Goal: Task Accomplishment & Management: Complete application form

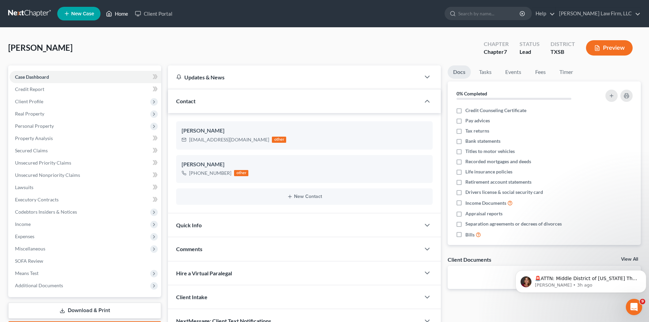
click at [120, 15] on link "Home" at bounding box center [117, 13] width 29 height 12
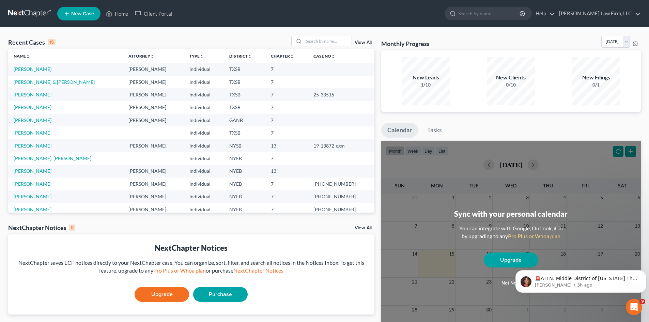
click at [69, 87] on td "[PERSON_NAME] & [PERSON_NAME]" at bounding box center [65, 82] width 115 height 13
click at [68, 84] on link "[PERSON_NAME] & [PERSON_NAME]" at bounding box center [54, 82] width 81 height 6
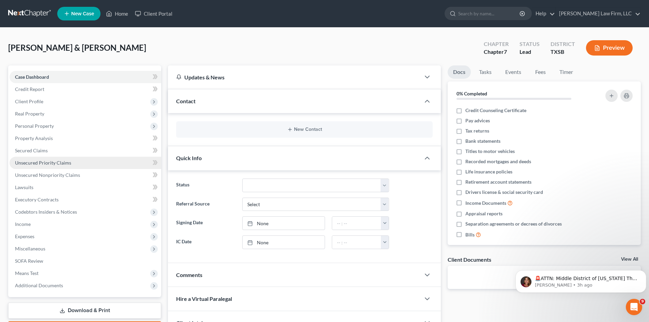
click at [47, 161] on span "Unsecured Priority Claims" at bounding box center [43, 163] width 56 height 6
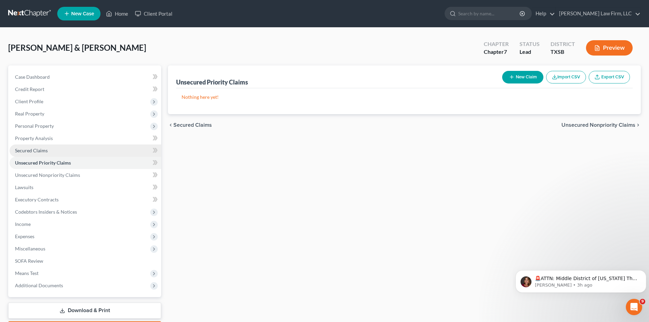
click at [38, 148] on span "Secured Claims" at bounding box center [31, 150] width 33 height 6
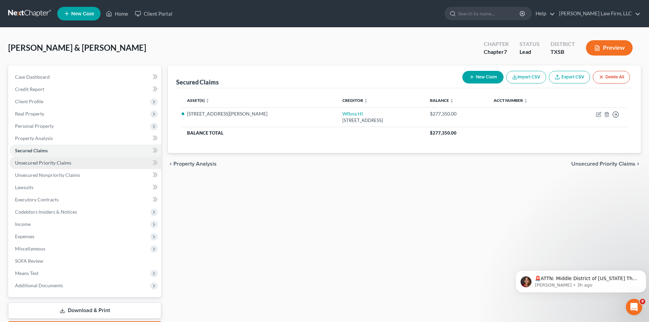
click at [46, 162] on span "Unsecured Priority Claims" at bounding box center [43, 163] width 56 height 6
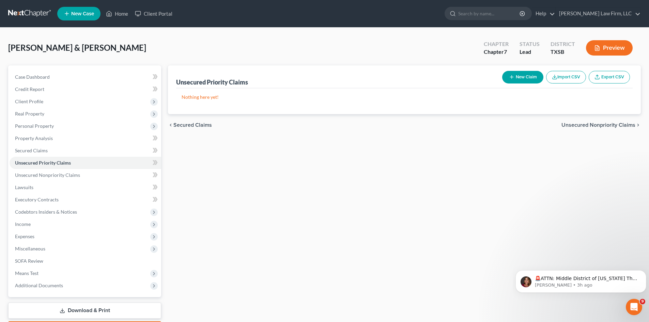
click at [513, 80] on icon "button" at bounding box center [511, 76] width 5 height 5
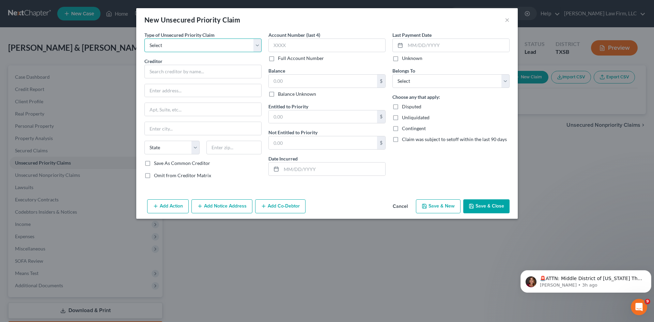
click at [249, 45] on select "Select Taxes & Other Government Units Domestic Support Obligations Extensions o…" at bounding box center [202, 45] width 117 height 14
click at [374, 208] on div "Add Action Add Notice Address Add Co-Debtor Cancel Save & New Save & Close" at bounding box center [326, 208] width 381 height 22
click at [404, 203] on button "Cancel" at bounding box center [400, 207] width 26 height 14
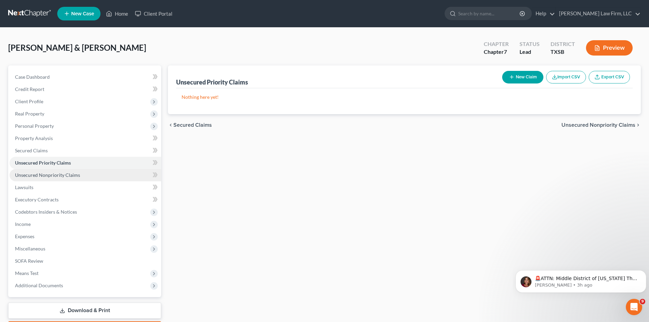
click at [56, 174] on span "Unsecured Nonpriority Claims" at bounding box center [47, 175] width 65 height 6
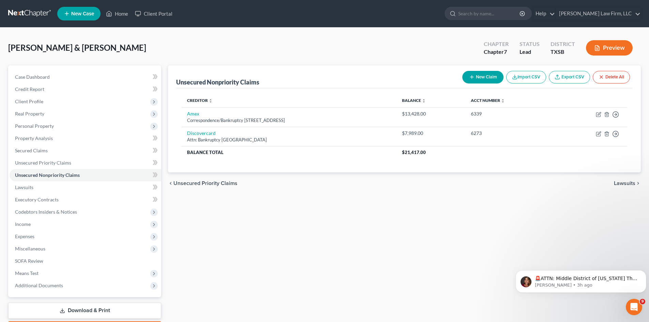
click at [489, 75] on button "New Claim" at bounding box center [482, 77] width 41 height 13
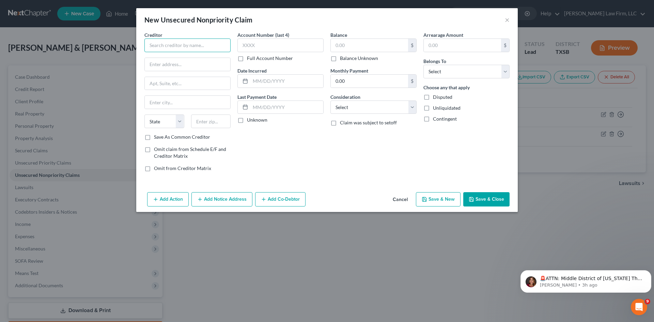
click at [194, 44] on input "text" at bounding box center [187, 45] width 86 height 14
paste input "C redit Corp Solutions"
click at [153, 47] on input "C redit Corp Solutions" at bounding box center [187, 45] width 86 height 14
drag, startPoint x: 213, startPoint y: 49, endPoint x: 63, endPoint y: 52, distance: 149.9
click at [63, 52] on div "New Unsecured Nonpriority Claim × Creditor * Credit Corp Solutions State [US_ST…" at bounding box center [327, 161] width 654 height 322
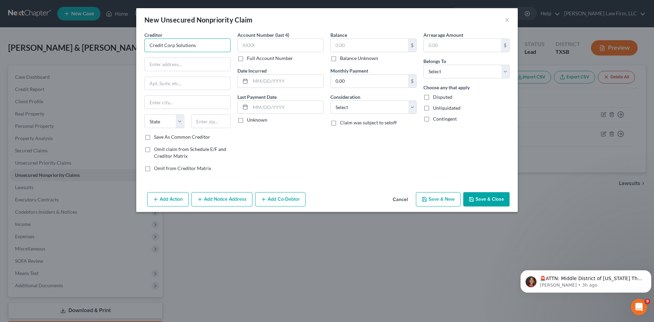
paste input "Uplift, lnc."
type input "Uplift, lnc."
click at [188, 61] on input "text" at bounding box center [187, 64] width 85 height 13
paste input "Bankruptcy"
type input "Bankruptcy"
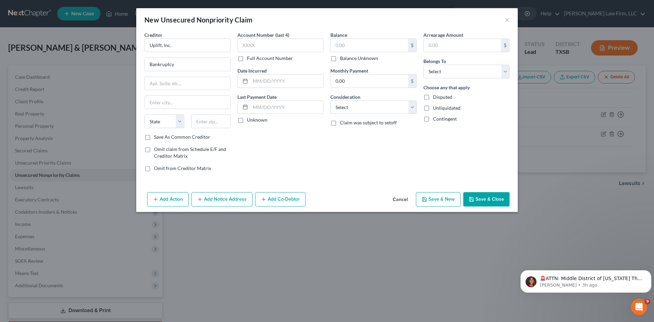
click at [161, 144] on div "New Unsecured Nonpriority Claim × Creditor * Uplift, lnc. Bankruptcy State [US_…" at bounding box center [327, 161] width 654 height 322
click at [157, 92] on div "Creditor * Uplift, lnc. Bankruptcy State [US_STATE] AK AR AZ CA CO CT DE DC [GE…" at bounding box center [187, 82] width 86 height 102
click at [163, 79] on input "text" at bounding box center [187, 83] width 85 height 13
paste input "[STREET_ADDRESS][PERSON_NAME]"
type input "[STREET_ADDRESS][PERSON_NAME]"
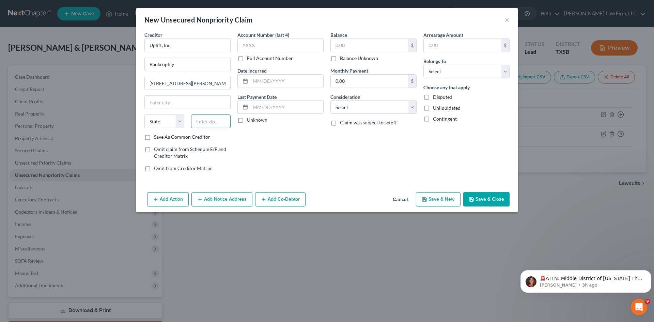
click at [203, 120] on input "text" at bounding box center [211, 121] width 40 height 14
paste input "4085"
click at [193, 123] on input "4085" at bounding box center [211, 121] width 40 height 14
type input "94085"
type input "Sunnyvale"
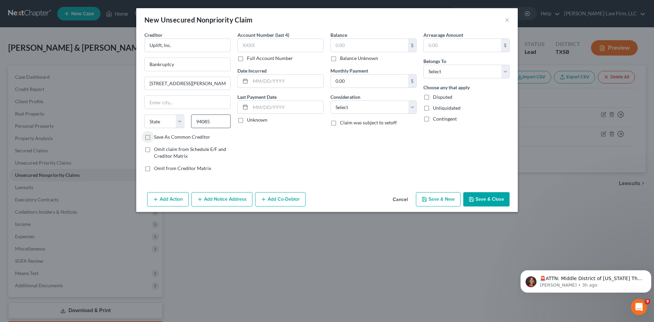
select select "4"
click at [271, 48] on input "text" at bounding box center [280, 45] width 86 height 14
paste input "6163"
type input "6163"
click at [374, 39] on input "text" at bounding box center [369, 45] width 77 height 13
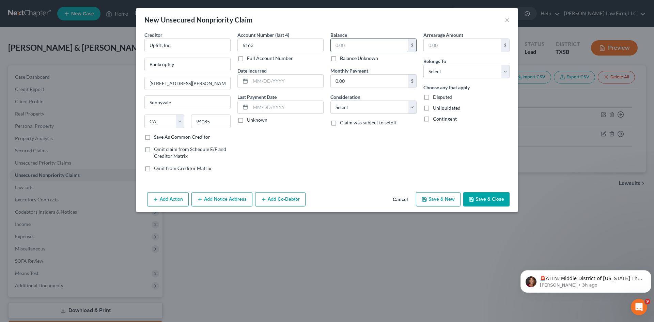
paste input "7,574"
type input "7,574"
click at [464, 72] on select "Select Debtor 1 Only Debtor 2 Only Debtor 1 And Debtor 2 Only At Least One Of T…" at bounding box center [466, 72] width 86 height 14
click at [276, 82] on input "text" at bounding box center [286, 81] width 73 height 13
paste input "10/2024"
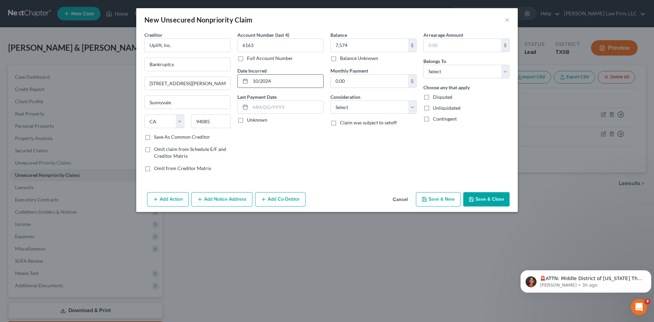
click at [260, 82] on input "10/2024" at bounding box center [286, 81] width 73 height 13
type input "[DATE]"
click at [296, 108] on input "text" at bounding box center [286, 107] width 73 height 13
paste input "02/2024"
click at [259, 108] on input "02/2024" at bounding box center [286, 107] width 73 height 13
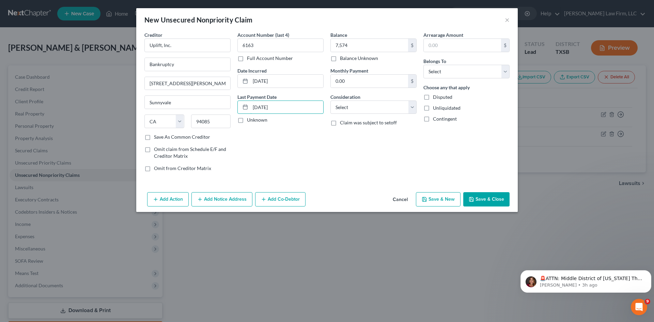
type input "[DATE]"
click at [290, 151] on div "Account Number (last 4) 6163 Full Account Number Date Incurred [DATE] Last Paym…" at bounding box center [280, 104] width 93 height 146
click at [503, 72] on select "Select Debtor 1 Only Debtor 2 Only Debtor 1 And Debtor 2 Only At Least One Of T…" at bounding box center [466, 72] width 86 height 14
select select "2"
click at [423, 65] on select "Select Debtor 1 Only Debtor 2 Only Debtor 1 And Debtor 2 Only At Least One Of T…" at bounding box center [466, 72] width 86 height 14
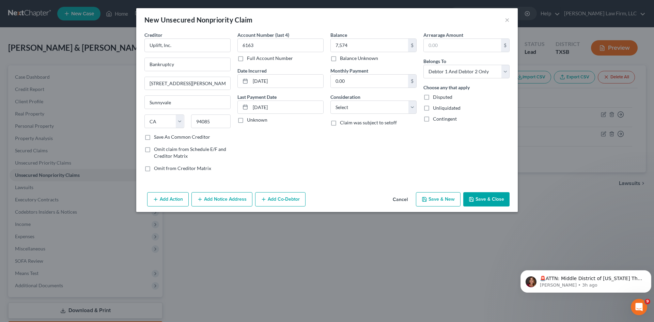
click at [419, 107] on div "Balance 7,574.00 $ Balance Unknown Balance Undetermined 7,574 $ Balance Unknown…" at bounding box center [373, 104] width 93 height 146
click at [404, 109] on select "Select Cable / Satellite Services Collection Agency Credit Card Debt Debt Couns…" at bounding box center [373, 107] width 86 height 14
select select "2"
click at [330, 100] on select "Select Cable / Satellite Services Collection Agency Credit Card Debt Debt Couns…" at bounding box center [373, 107] width 86 height 14
click at [493, 204] on button "Save & Close" at bounding box center [486, 199] width 46 height 14
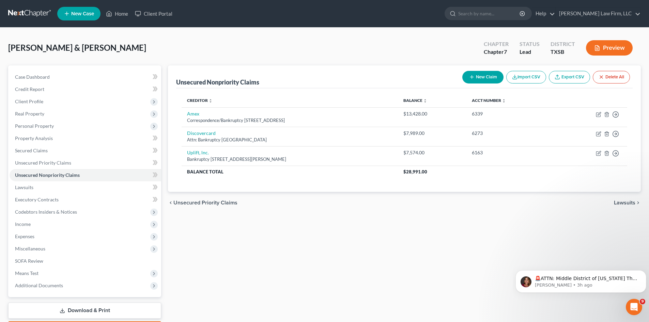
click at [485, 72] on button "New Claim" at bounding box center [482, 77] width 41 height 13
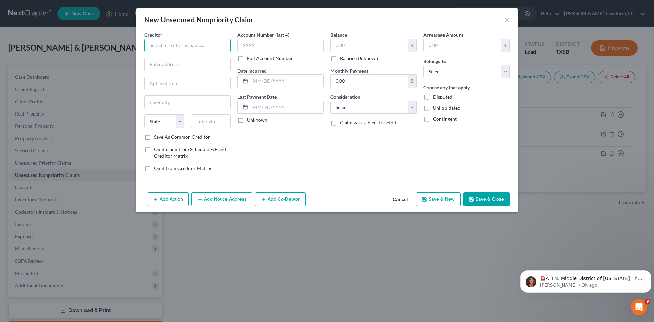
click at [166, 41] on input "text" at bounding box center [187, 45] width 86 height 14
click at [163, 42] on input "text" at bounding box center [187, 45] width 86 height 14
click at [178, 45] on input "text" at bounding box center [187, 45] width 86 height 14
drag, startPoint x: 169, startPoint y: 41, endPoint x: 174, endPoint y: 43, distance: 4.9
click at [182, 52] on input "text" at bounding box center [187, 45] width 86 height 14
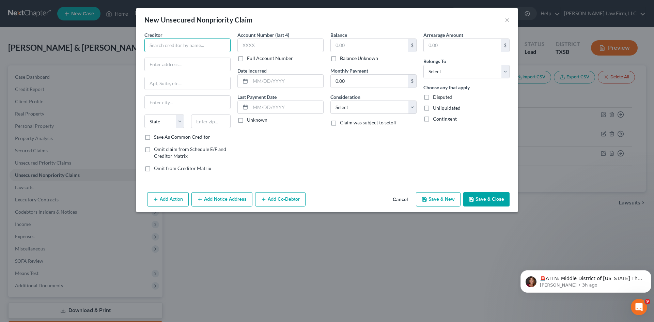
click at [187, 47] on input "text" at bounding box center [187, 45] width 86 height 14
paste input "Fifth Third Bank"
type input "Fifth Third Bank"
click at [169, 68] on input "text" at bounding box center [187, 64] width 85 height 13
paste input ": Bankruptcy"
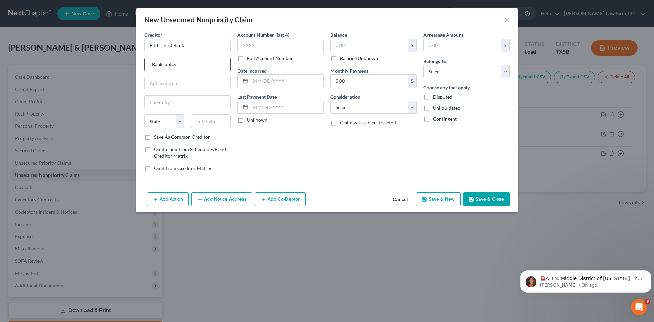
click at [150, 63] on input ": Bankruptcy" at bounding box center [187, 64] width 85 height 13
type input "Bankruptcy"
click at [178, 85] on input "text" at bounding box center [187, 83] width 85 height 13
paste input "MD RSCB3E 1830 [GEOGRAPHIC_DATA]"
type input "MD RSCB3E 1830 [GEOGRAPHIC_DATA]"
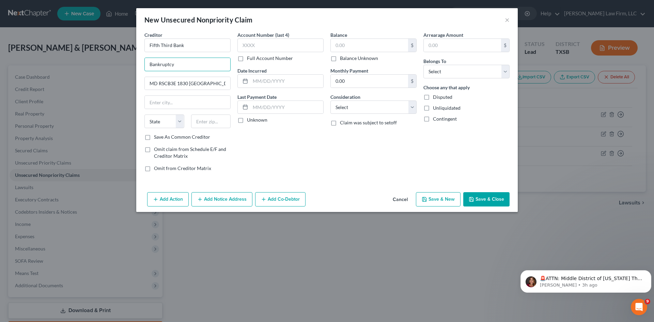
drag, startPoint x: 184, startPoint y: 66, endPoint x: 122, endPoint y: 66, distance: 62.0
click at [122, 66] on div "New Unsecured Nonpriority Claim × Creditor * Fifth Third Bank Bankruptcy MD RSC…" at bounding box center [327, 161] width 654 height 322
paste input "MD RSCB3E 1830 [GEOGRAPHIC_DATA]"
type input "MD RSCB3E 1830 [GEOGRAPHIC_DATA]"
drag, startPoint x: 217, startPoint y: 85, endPoint x: 121, endPoint y: 87, distance: 96.1
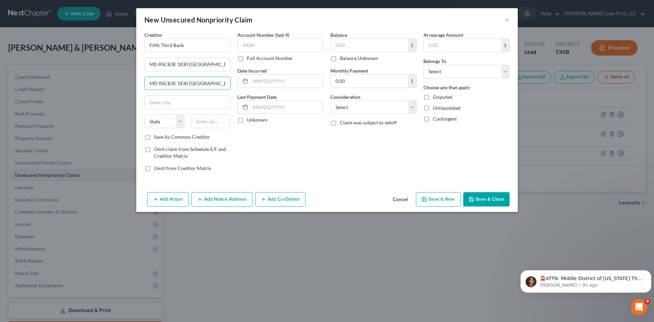
click at [121, 87] on div "New Unsecured Nonpriority Claim × Creditor * Fifth Third Bank MD RSCB3E 1830 [G…" at bounding box center [327, 161] width 654 height 322
type input "Bankruptcy"
click at [218, 126] on input "text" at bounding box center [211, 121] width 40 height 14
paste input "49546"
type input "49546"
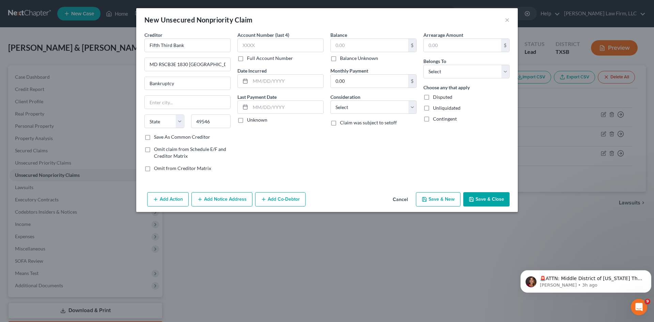
type input "[GEOGRAPHIC_DATA]"
select select "23"
click at [253, 47] on input "text" at bounding box center [280, 45] width 86 height 14
paste input "8790"
type input "8790"
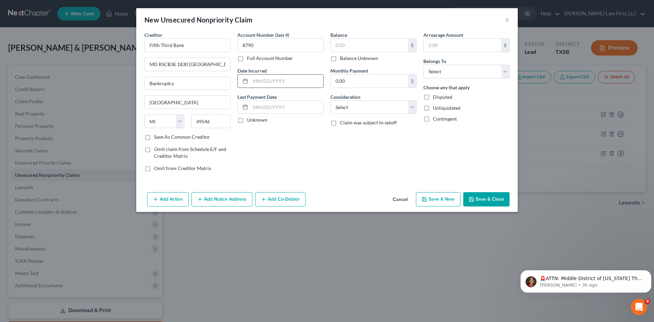
click at [276, 79] on input "text" at bounding box center [286, 81] width 73 height 13
click at [258, 80] on input "text" at bounding box center [286, 81] width 73 height 13
paste input "[DATE]"
type input "[DATE]"
click at [299, 111] on input "text" at bounding box center [286, 107] width 73 height 13
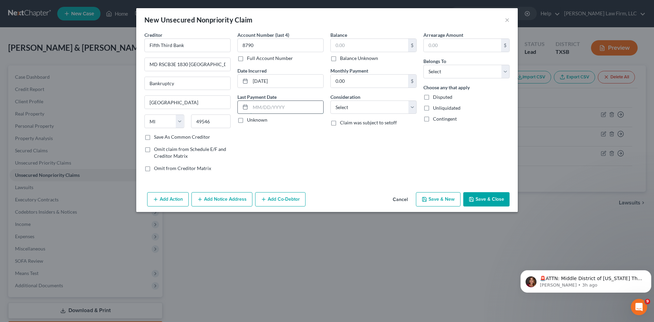
paste input "[DATE]"
type input "[DATE]"
click at [376, 44] on input "text" at bounding box center [369, 45] width 77 height 13
click at [359, 45] on input "text" at bounding box center [369, 45] width 77 height 13
paste input "6,956"
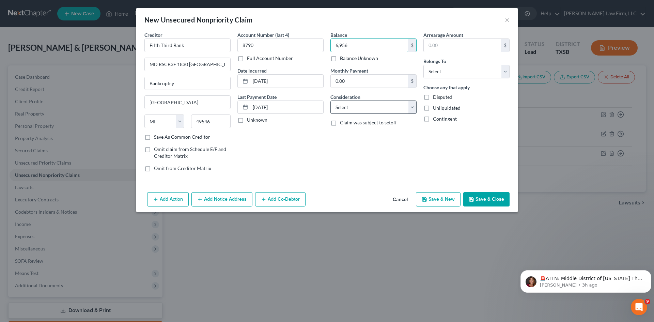
type input "6,956"
click at [391, 107] on select "Select Cable / Satellite Services Collection Agency Credit Card Debt Debt Couns…" at bounding box center [373, 107] width 86 height 14
select select "2"
click at [330, 100] on select "Select Cable / Satellite Services Collection Agency Credit Card Debt Debt Couns…" at bounding box center [373, 107] width 86 height 14
click at [481, 70] on select "Select Debtor 1 Only Debtor 2 Only Debtor 1 And Debtor 2 Only At Least One Of T…" at bounding box center [466, 72] width 86 height 14
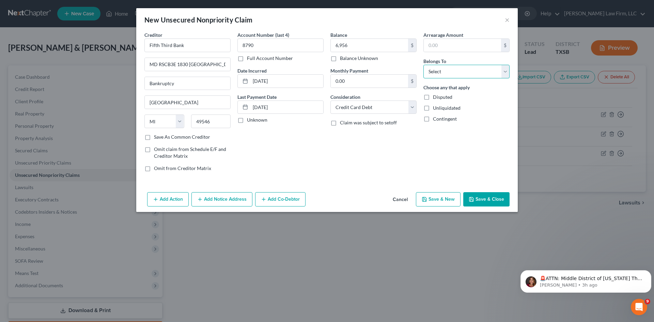
select select "2"
click at [423, 65] on select "Select Debtor 1 Only Debtor 2 Only Debtor 1 And Debtor 2 Only At Least One Of T…" at bounding box center [466, 72] width 86 height 14
click at [493, 202] on button "Save & Close" at bounding box center [486, 199] width 46 height 14
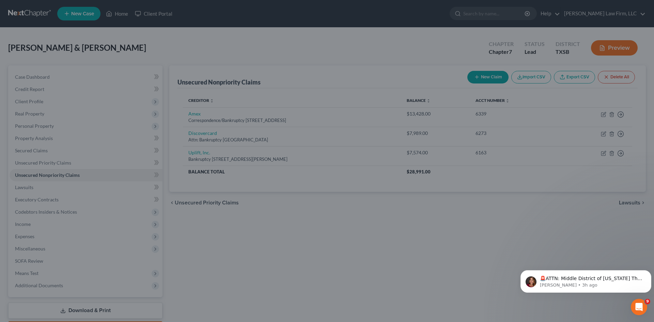
type input "6,956.00"
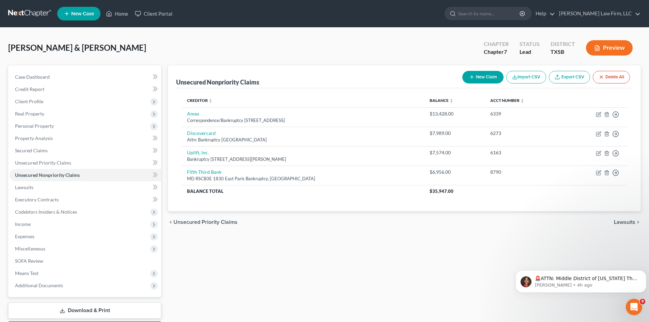
click at [486, 77] on button "New Claim" at bounding box center [482, 77] width 41 height 13
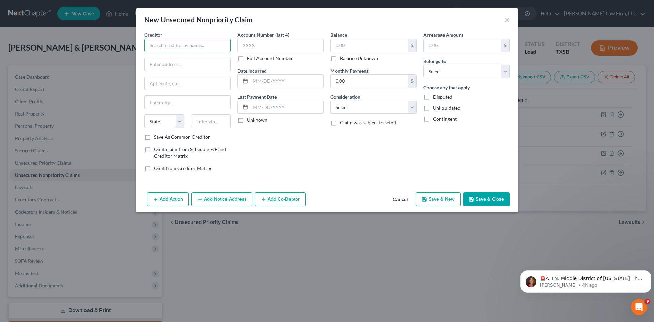
click at [209, 44] on input "text" at bounding box center [187, 45] width 86 height 14
paste input "Chase Card Services"
type input "Chase Card Services"
click at [165, 82] on input "text" at bounding box center [187, 83] width 85 height 13
paste input "Bankruptcy"
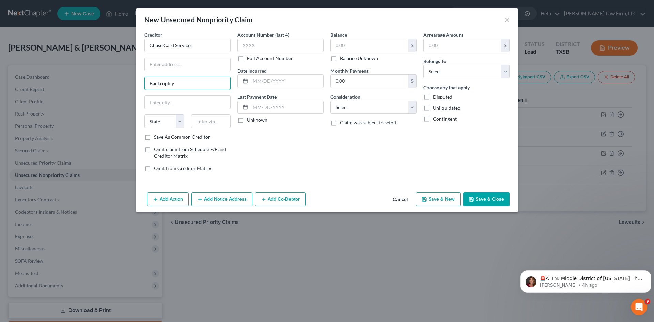
type input "Bankruptcy"
click at [194, 65] on input "text" at bounding box center [187, 64] width 85 height 13
paste input "PO Box 15299"
type input "PO Box 15299"
click at [205, 124] on input "text" at bounding box center [211, 121] width 40 height 14
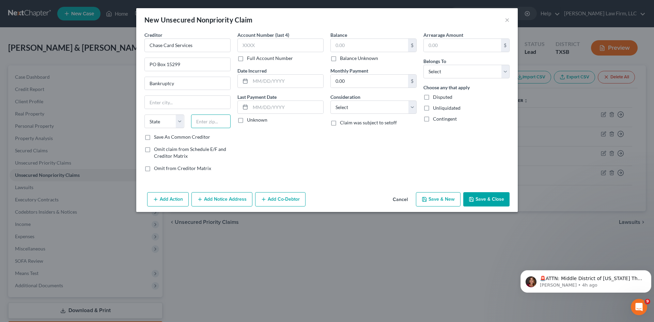
paste input "19850"
type input "19850"
type input "Wilmington"
select select "7"
click at [265, 47] on input "text" at bounding box center [280, 45] width 86 height 14
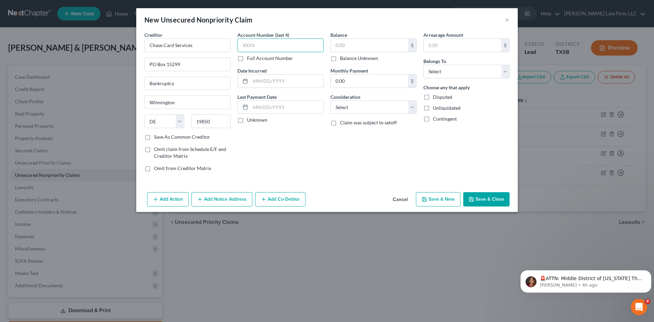
paste input "0902"
type input "0902"
click at [309, 82] on input "text" at bounding box center [286, 81] width 73 height 13
paste input "03/2022"
click at [258, 82] on input "03/2022" at bounding box center [286, 81] width 73 height 13
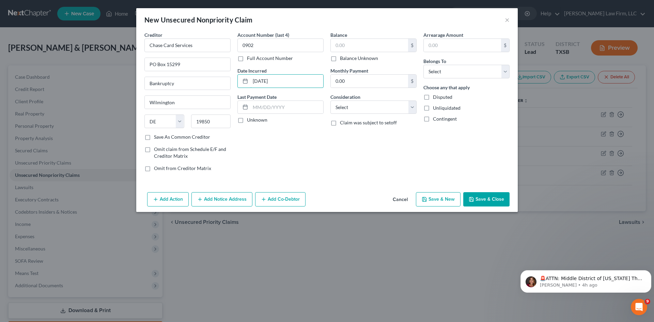
type input "[DATE]"
click at [279, 106] on input "text" at bounding box center [286, 107] width 73 height 13
paste input "12/2023"
click at [261, 107] on input "12/2023" at bounding box center [286, 107] width 73 height 13
type input "[DATE]"
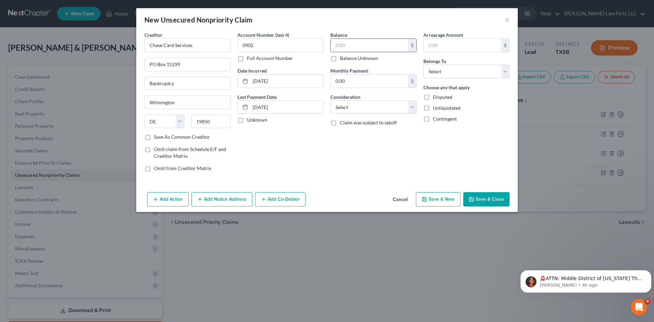
click at [382, 46] on input "text" at bounding box center [369, 45] width 77 height 13
paste input "3,709"
type input "3,709"
click at [351, 80] on input "0.00" at bounding box center [369, 81] width 77 height 13
paste input "112"
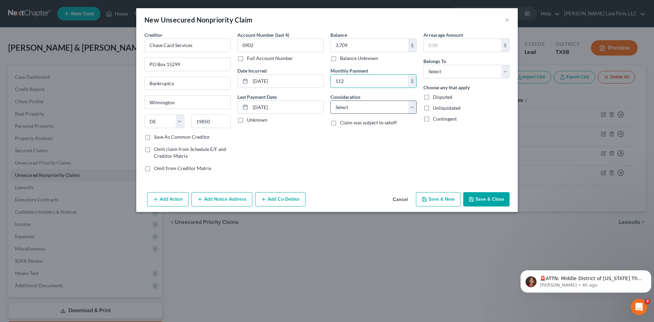
type input "112"
click at [366, 106] on select "Select Cable / Satellite Services Collection Agency Credit Card Debt Debt Couns…" at bounding box center [373, 107] width 86 height 14
select select "2"
click at [330, 100] on select "Select Cable / Satellite Services Collection Agency Credit Card Debt Debt Couns…" at bounding box center [373, 107] width 86 height 14
click at [459, 65] on select "Select Debtor 1 Only Debtor 2 Only Debtor 1 And Debtor 2 Only At Least One Of T…" at bounding box center [466, 72] width 86 height 14
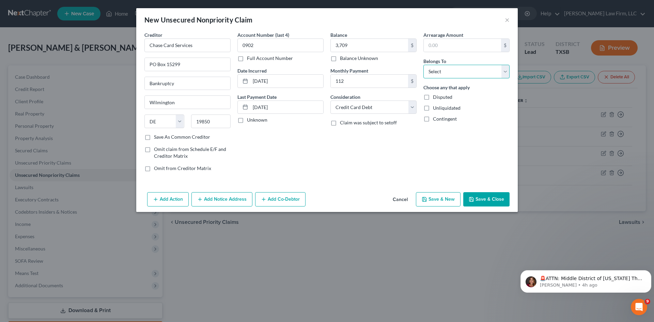
select select "2"
click at [423, 65] on select "Select Debtor 1 Only Debtor 2 Only Debtor 1 And Debtor 2 Only At Least One Of T…" at bounding box center [466, 72] width 86 height 14
click at [489, 198] on button "Save & Close" at bounding box center [486, 199] width 46 height 14
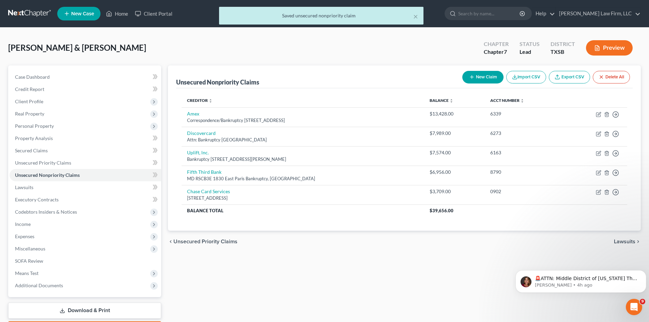
click at [482, 75] on button "New Claim" at bounding box center [482, 77] width 41 height 13
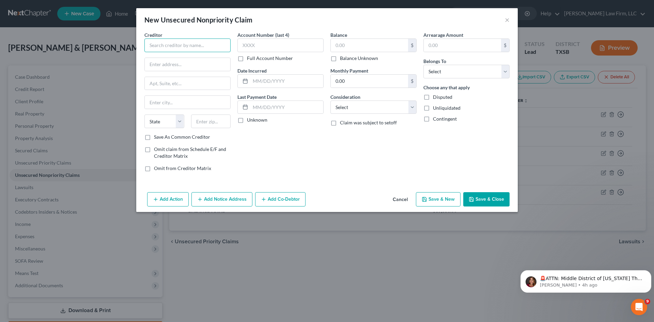
click at [203, 49] on input "text" at bounding box center [187, 45] width 86 height 14
paste input "Capital One"
type input "Capital One"
click at [159, 64] on input "text" at bounding box center [187, 64] width 85 height 13
paste input "P.O. Box 30285"
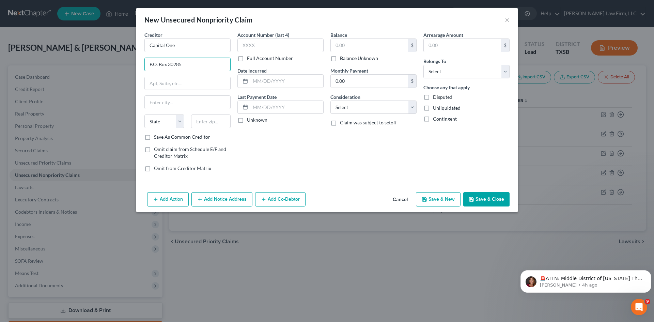
type input "P.O. Box 30285"
click at [175, 85] on input "text" at bounding box center [187, 83] width 85 height 13
paste input "Bankruptcy"
type input "Bankruptcy"
click at [165, 102] on input "text" at bounding box center [187, 102] width 85 height 13
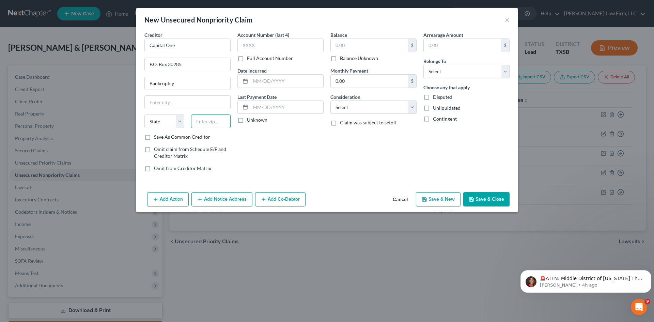
click at [228, 121] on input "text" at bounding box center [211, 121] width 40 height 14
paste input "84130"
type input "84130"
type input "[GEOGRAPHIC_DATA]"
select select "46"
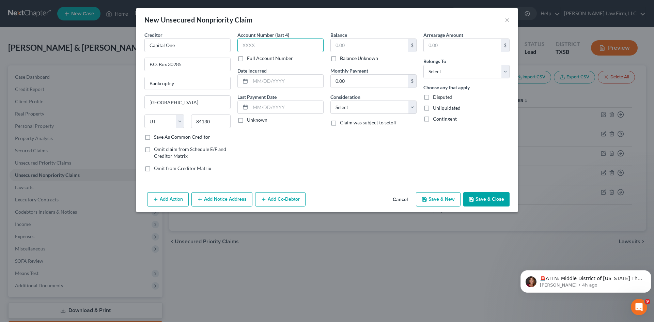
click at [256, 44] on input "text" at bounding box center [280, 45] width 86 height 14
paste input "5910"
type input "5910"
click at [264, 77] on input "text" at bounding box center [286, 81] width 73 height 13
paste input "[DATE]"
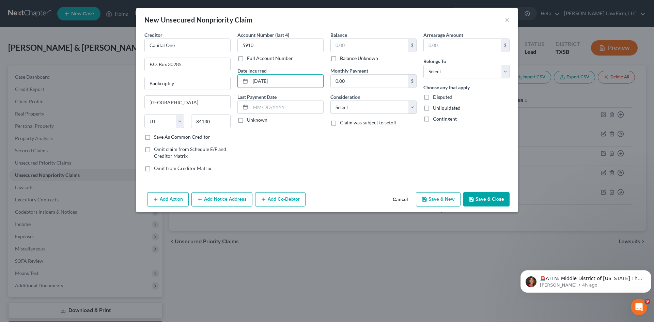
type input "[DATE]"
click at [289, 110] on input "text" at bounding box center [286, 107] width 73 height 13
paste input "10/2024"
click at [260, 108] on input "10/2024" at bounding box center [286, 107] width 73 height 13
type input "[DATE]"
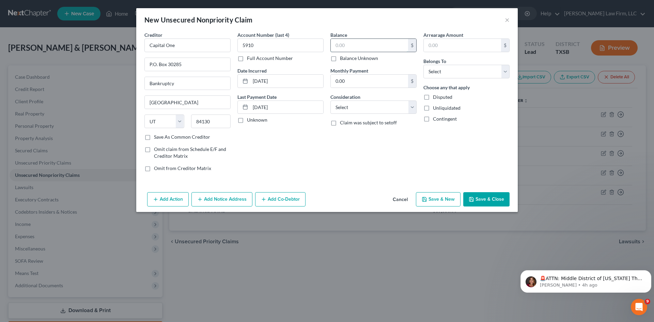
click at [369, 46] on input "text" at bounding box center [369, 45] width 77 height 13
paste input "3,335"
type input "3,335"
click at [357, 83] on input "0.00" at bounding box center [369, 81] width 77 height 13
paste input "101"
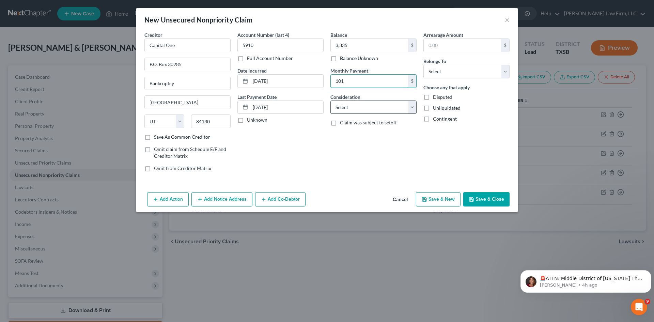
type input "101"
click at [386, 104] on select "Select Cable / Satellite Services Collection Agency Credit Card Debt Debt Couns…" at bounding box center [373, 107] width 86 height 14
select select "2"
click at [330, 100] on select "Select Cable / Satellite Services Collection Agency Credit Card Debt Debt Couns…" at bounding box center [373, 107] width 86 height 14
click at [503, 71] on select "Select Debtor 1 Only Debtor 2 Only Debtor 1 And Debtor 2 Only At Least One Of T…" at bounding box center [466, 72] width 86 height 14
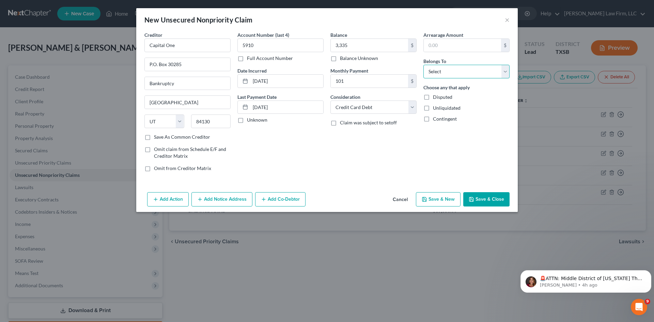
select select "2"
click at [423, 65] on select "Select Debtor 1 Only Debtor 2 Only Debtor 1 And Debtor 2 Only At Least One Of T…" at bounding box center [466, 72] width 86 height 14
click at [499, 197] on button "Save & Close" at bounding box center [486, 199] width 46 height 14
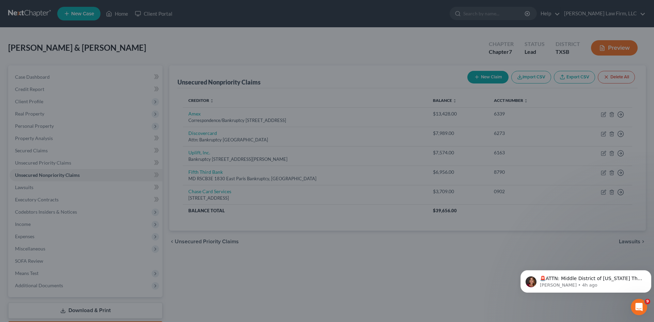
type input "3,335.00"
type input "101.00"
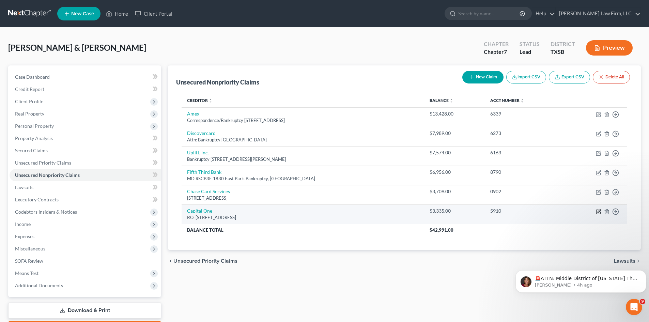
click at [599, 211] on icon "button" at bounding box center [598, 211] width 5 height 5
select select "46"
select select "2"
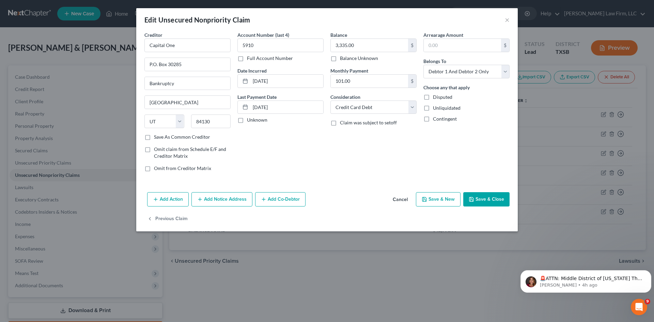
click at [403, 197] on button "Cancel" at bounding box center [400, 200] width 26 height 14
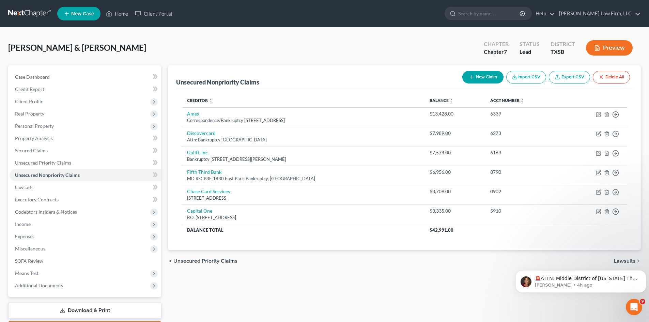
click at [482, 73] on button "New Claim" at bounding box center [482, 77] width 41 height 13
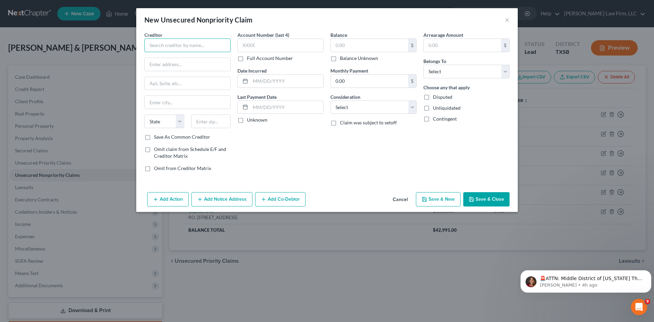
click at [182, 42] on input "text" at bounding box center [187, 45] width 86 height 14
paste input "Capital One"
type input "Capital One"
click at [178, 59] on input "text" at bounding box center [187, 64] width 85 height 13
paste input "P.O. Box 30285"
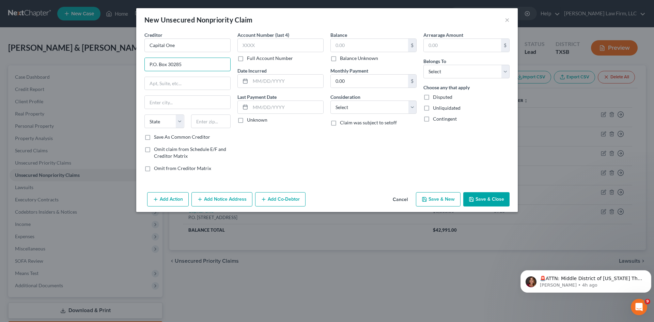
type input "P.O. Box 30285"
click at [180, 81] on input "text" at bounding box center [187, 83] width 85 height 13
paste input "Bankruptcy"
type input "Bankruptcy"
click at [197, 102] on input "text" at bounding box center [187, 102] width 85 height 13
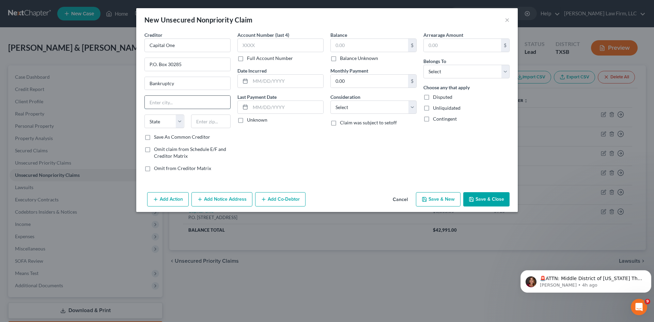
paste input "84130"
type input "84130"
click at [210, 123] on input "text" at bounding box center [211, 121] width 40 height 14
paste input "84130"
type input "84130"
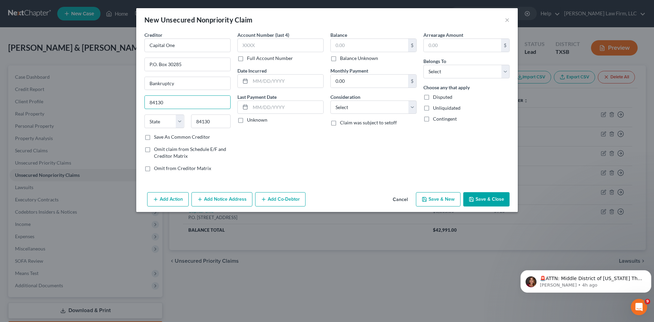
type input "[GEOGRAPHIC_DATA]"
select select "46"
drag, startPoint x: 173, startPoint y: 101, endPoint x: 127, endPoint y: 101, distance: 45.3
click at [127, 100] on div "New Unsecured Nonpriority Claim × Creditor * Capital One P.O. Box 30285 Bankrup…" at bounding box center [327, 161] width 654 height 322
click at [286, 48] on input "text" at bounding box center [280, 45] width 86 height 14
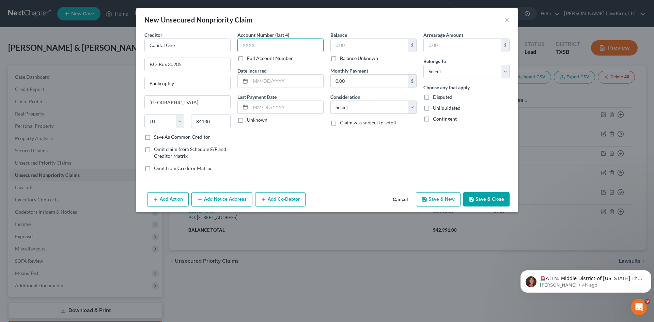
drag, startPoint x: 244, startPoint y: 45, endPoint x: 270, endPoint y: 47, distance: 27.0
click at [244, 46] on input "text" at bounding box center [280, 45] width 86 height 14
paste input "9425"
type input "9425"
click at [275, 83] on input "text" at bounding box center [286, 81] width 73 height 13
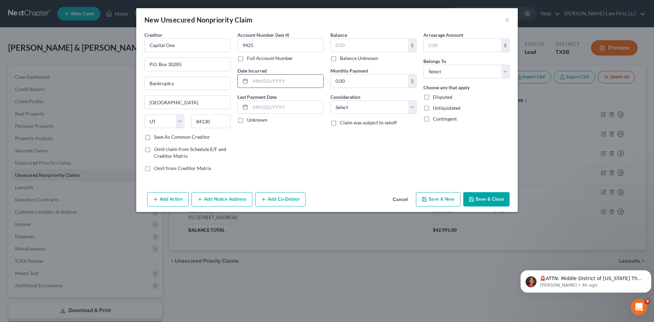
click at [291, 81] on input "text" at bounding box center [286, 81] width 73 height 13
paste input "[DATE]"
type input "[DATE]"
click at [271, 106] on input "text" at bounding box center [286, 107] width 73 height 13
paste input "02/2024"
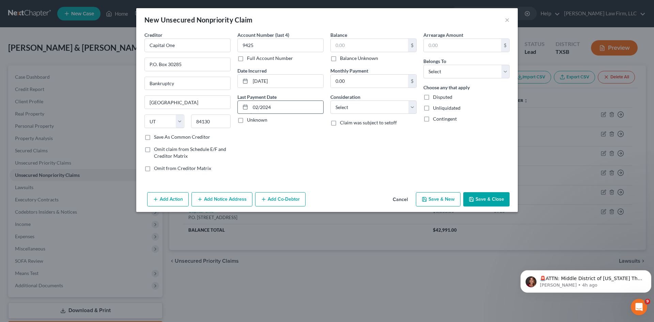
click at [259, 107] on input "02/2024" at bounding box center [286, 107] width 73 height 13
type input "[DATE]"
click at [350, 92] on div "Balance $ Balance Unknown Balance Undetermined $ Balance Unknown Monthly Paymen…" at bounding box center [373, 104] width 93 height 146
click at [350, 84] on input "0.00" at bounding box center [369, 81] width 77 height 13
paste input "88"
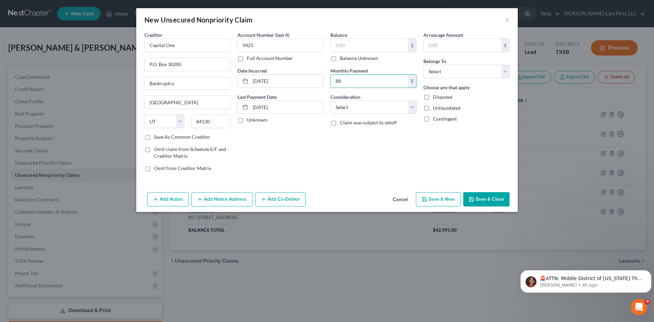
type input "88"
click at [353, 47] on input "text" at bounding box center [369, 45] width 77 height 13
paste input "2,920"
type input "2,920"
click at [367, 112] on select "Select Cable / Satellite Services Collection Agency Credit Card Debt Debt Couns…" at bounding box center [373, 107] width 86 height 14
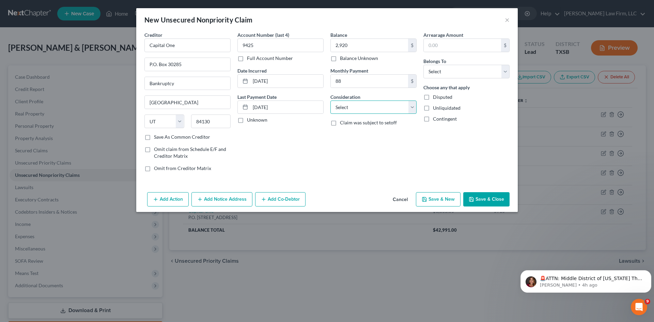
select select "2"
click at [330, 100] on select "Select Cable / Satellite Services Collection Agency Credit Card Debt Debt Couns…" at bounding box center [373, 107] width 86 height 14
drag, startPoint x: 496, startPoint y: 68, endPoint x: 489, endPoint y: 67, distance: 6.9
click at [492, 66] on select "Select Debtor 1 Only Debtor 2 Only Debtor 1 And Debtor 2 Only At Least One Of T…" at bounding box center [466, 72] width 86 height 14
select select "2"
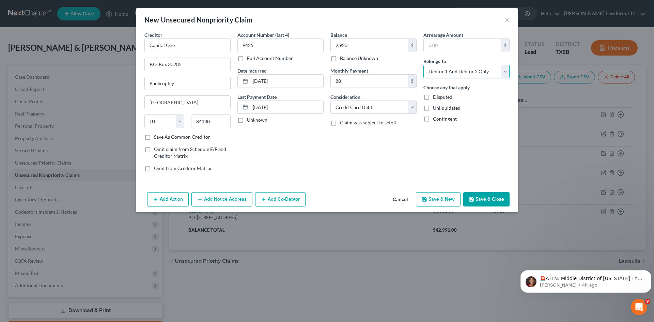
click at [423, 65] on select "Select Debtor 1 Only Debtor 2 Only Debtor 1 And Debtor 2 Only At Least One Of T…" at bounding box center [466, 72] width 86 height 14
click at [487, 201] on button "Save & Close" at bounding box center [486, 199] width 46 height 14
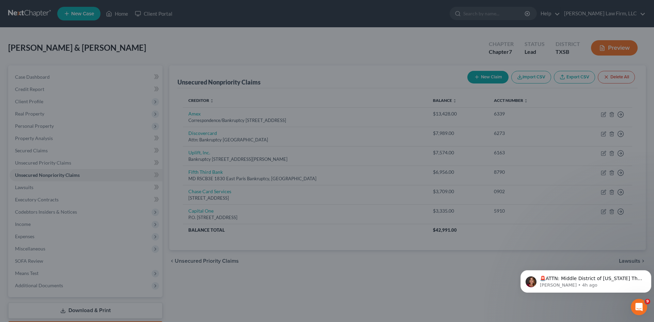
type input "2,920.00"
type input "88.00"
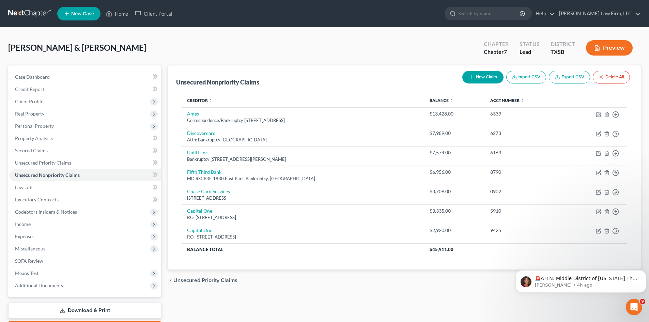
click at [492, 76] on button "New Claim" at bounding box center [482, 77] width 41 height 13
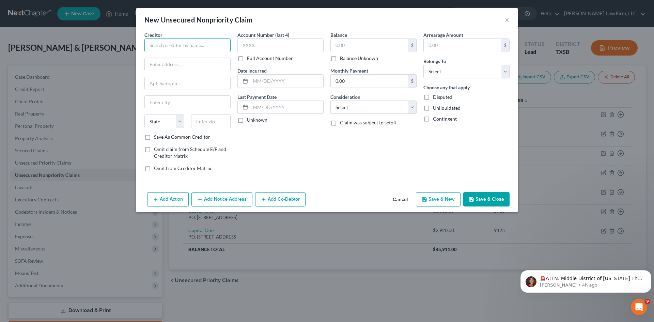
click at [200, 39] on input "text" at bounding box center [187, 45] width 86 height 14
paste input "Verizon Wireless"
type input "Verizon Wireless"
click at [183, 64] on input "text" at bounding box center [187, 64] width 85 height 13
click at [179, 87] on input "text" at bounding box center [187, 83] width 85 height 13
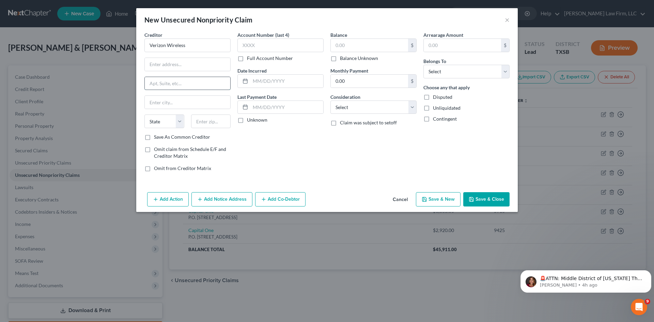
paste input "Bankruptcy"
type input "Bankruptcy"
click at [176, 61] on input "text" at bounding box center [187, 64] width 85 height 13
paste input "[DOMAIN_NAME] 408"
type input "[DOMAIN_NAME] 408"
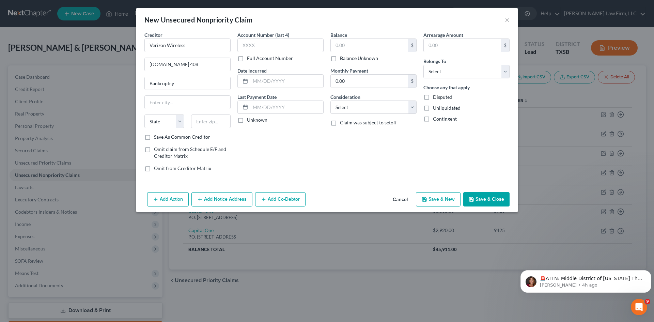
click at [188, 123] on div at bounding box center [211, 121] width 47 height 14
click at [201, 121] on input "text" at bounding box center [211, 121] width 40 height 14
paste input "07101"
type input "07101"
type input "[GEOGRAPHIC_DATA]"
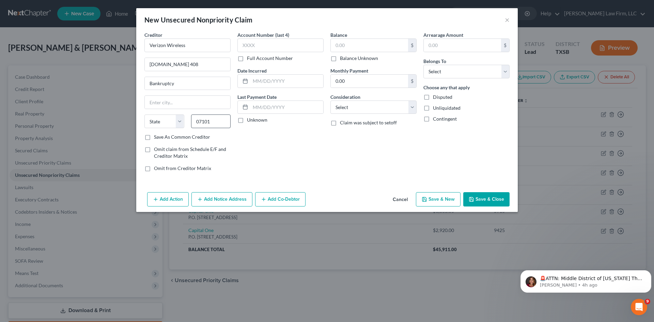
select select "33"
click at [372, 45] on input "text" at bounding box center [369, 45] width 77 height 13
paste input "2,157"
type input "2,157"
click at [285, 50] on input "text" at bounding box center [280, 45] width 86 height 14
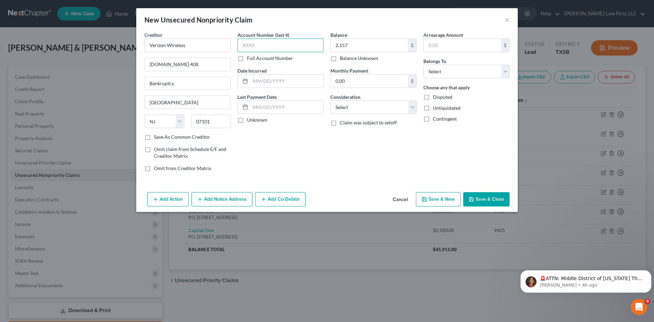
paste input "0001"
type input "0001"
click at [286, 82] on input "text" at bounding box center [286, 81] width 73 height 13
paste input "10/2020"
click at [261, 81] on input "10/2020" at bounding box center [286, 81] width 73 height 13
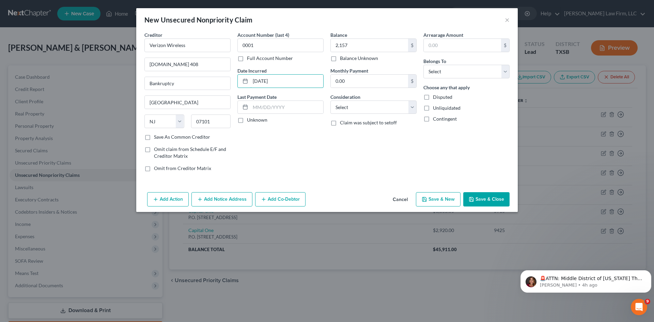
type input "[DATE]"
click at [300, 110] on input "text" at bounding box center [286, 107] width 73 height 13
paste input "[DATE]"
type input "[DATE]"
click at [386, 110] on select "Select Cable / Satellite Services Collection Agency Credit Card Debt Debt Couns…" at bounding box center [373, 107] width 86 height 14
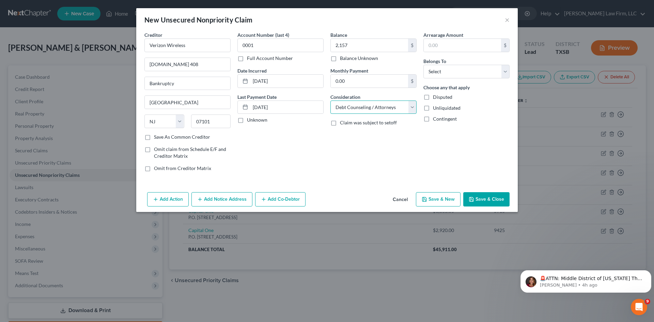
click at [330, 100] on select "Select Cable / Satellite Services Collection Agency Credit Card Debt Debt Couns…" at bounding box center [373, 107] width 86 height 14
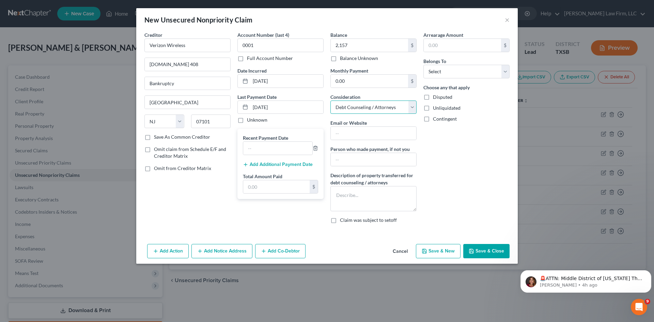
click at [385, 107] on select "Select Cable / Satellite Services Collection Agency Credit Card Debt Debt Couns…" at bounding box center [373, 107] width 86 height 14
click at [330, 100] on select "Select Cable / Satellite Services Collection Agency Credit Card Debt Debt Couns…" at bounding box center [373, 107] width 86 height 14
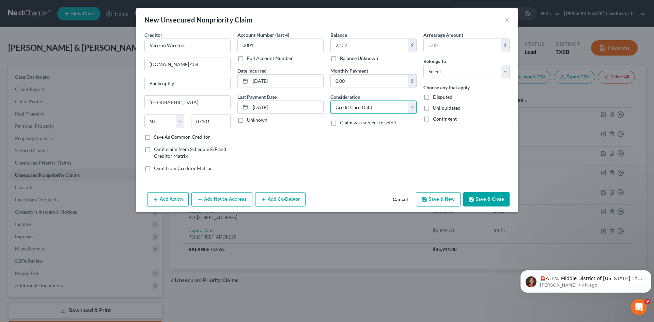
click at [400, 104] on select "Select Cable / Satellite Services Collection Agency Credit Card Debt Debt Couns…" at bounding box center [373, 107] width 86 height 14
select select "19"
click at [330, 100] on select "Select Cable / Satellite Services Collection Agency Credit Card Debt Debt Couns…" at bounding box center [373, 107] width 86 height 14
click at [473, 69] on select "Select Debtor 1 Only Debtor 2 Only Debtor 1 And Debtor 2 Only At Least One Of T…" at bounding box center [466, 72] width 86 height 14
select select "2"
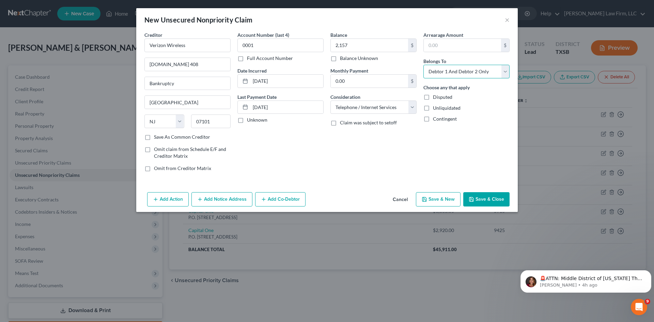
click at [423, 65] on select "Select Debtor 1 Only Debtor 2 Only Debtor 1 And Debtor 2 Only At Least One Of T…" at bounding box center [466, 72] width 86 height 14
click at [498, 200] on button "Save & Close" at bounding box center [486, 199] width 46 height 14
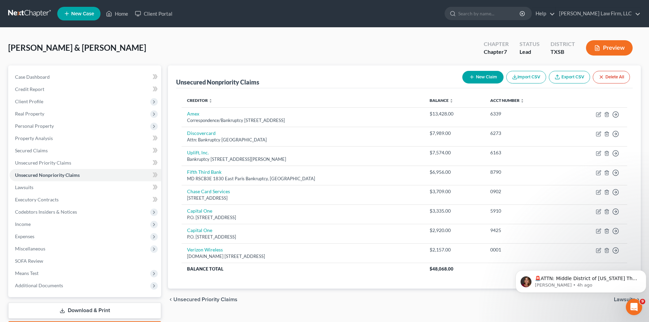
click at [485, 74] on button "New Claim" at bounding box center [482, 77] width 41 height 13
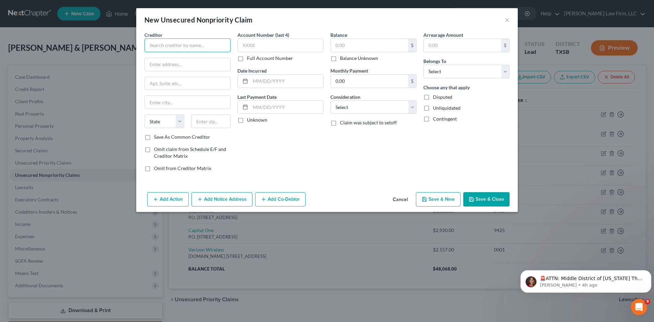
click at [213, 44] on input "text" at bounding box center [187, 45] width 86 height 14
paste input "Westlake Portfolio"
click at [206, 44] on input "Westlake Portfolio" at bounding box center [187, 45] width 86 height 14
paste input "Management, LLC"
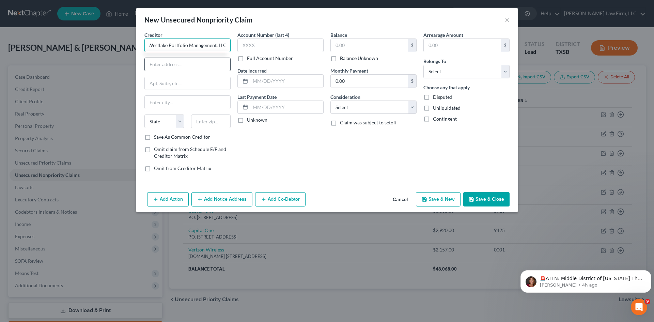
type input "Westlake Portfolio Management, LLC"
click at [171, 66] on input "text" at bounding box center [187, 64] width 85 height 13
click at [196, 80] on input "text" at bounding box center [187, 83] width 85 height 13
paste input "Bankruptcy"
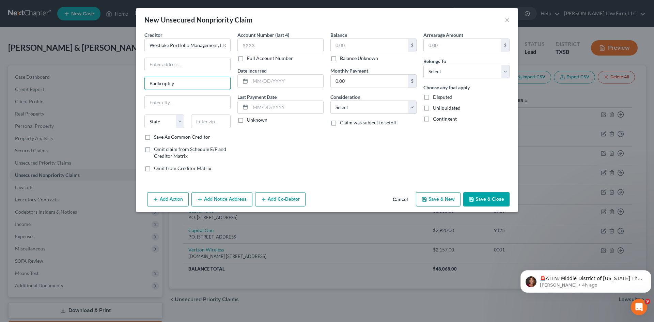
type input "Bankruptcy"
click at [190, 63] on input "text" at bounding box center [187, 64] width 85 height 13
paste input "PO Box 76809"
type input "PO Box 76809"
click at [199, 101] on input "text" at bounding box center [187, 102] width 85 height 13
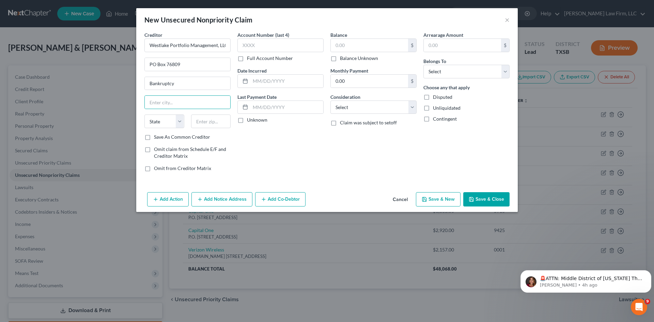
click at [280, 145] on div "Account Number (last 4) Full Account Number Date Incurred Last Payment Date Unk…" at bounding box center [280, 104] width 93 height 146
click at [208, 124] on input "text" at bounding box center [211, 121] width 40 height 14
paste input "90054"
type input "90054"
type input "[GEOGRAPHIC_DATA]"
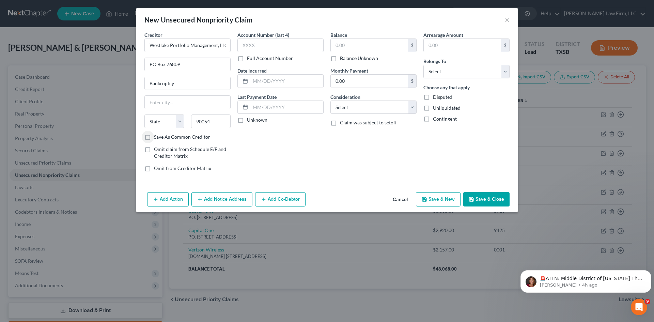
select select "4"
click at [288, 79] on input "text" at bounding box center [286, 81] width 73 height 13
paste input "03/2021"
click at [259, 82] on input "03/2021" at bounding box center [286, 81] width 73 height 13
type input "[DATE]"
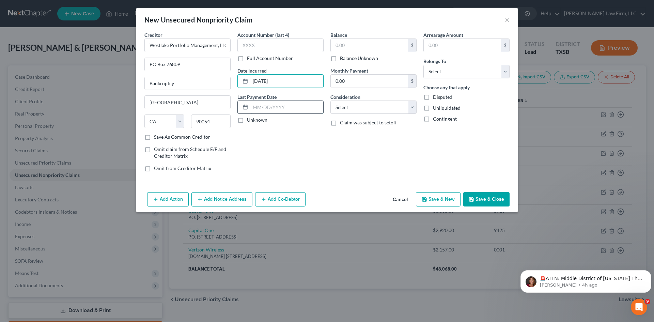
click at [299, 107] on input "text" at bounding box center [286, 107] width 73 height 13
click at [295, 110] on input "text" at bounding box center [286, 107] width 73 height 13
paste input "[DATE]"
type input "[DATE]"
click at [269, 45] on input "text" at bounding box center [280, 45] width 86 height 14
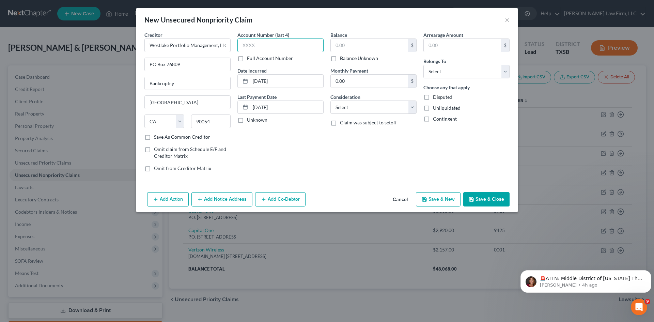
paste input "4474"
type input "4474"
click at [374, 41] on input "text" at bounding box center [369, 45] width 77 height 13
paste input "1,805"
type input "1,805"
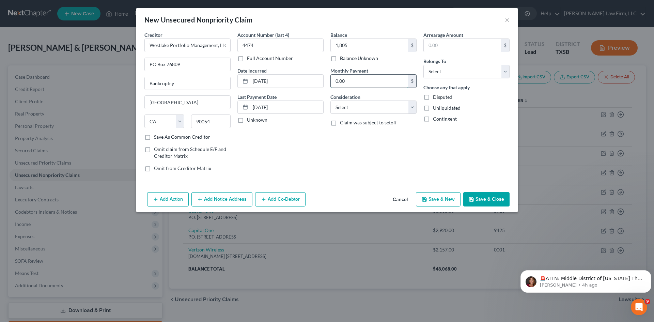
click at [354, 82] on input "0.00" at bounding box center [369, 81] width 77 height 13
paste input "206"
type input "206"
click at [378, 107] on select "Select Cable / Satellite Services Collection Agency Credit Card Debt Debt Couns…" at bounding box center [373, 107] width 86 height 14
click at [474, 175] on div "Arrearage Amount $ Belongs To * Select Debtor 1 Only Debtor 2 Only Debtor 1 And…" at bounding box center [466, 104] width 93 height 146
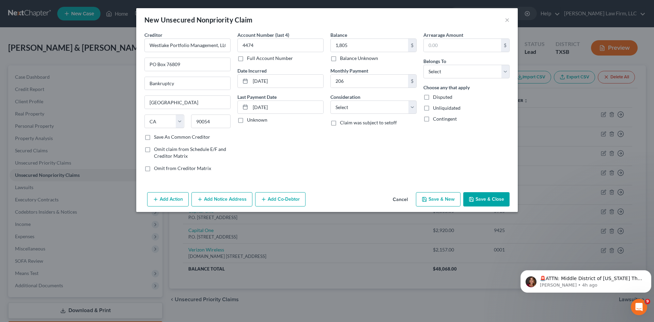
click at [397, 198] on button "Cancel" at bounding box center [400, 200] width 26 height 14
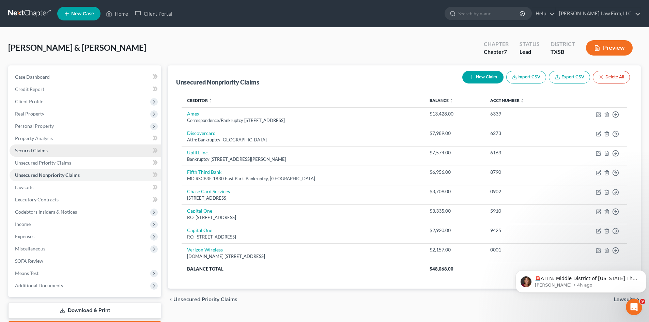
click at [37, 152] on span "Secured Claims" at bounding box center [31, 150] width 33 height 6
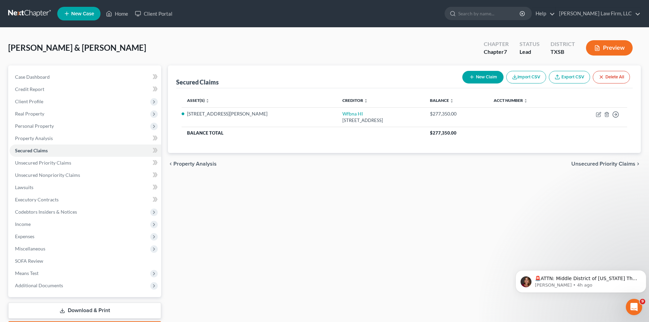
click at [482, 79] on button "New Claim" at bounding box center [482, 77] width 41 height 13
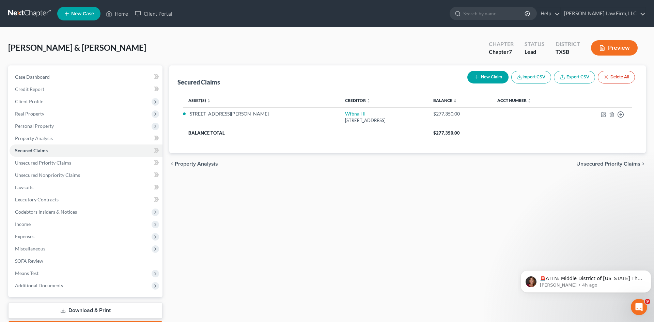
select select "0"
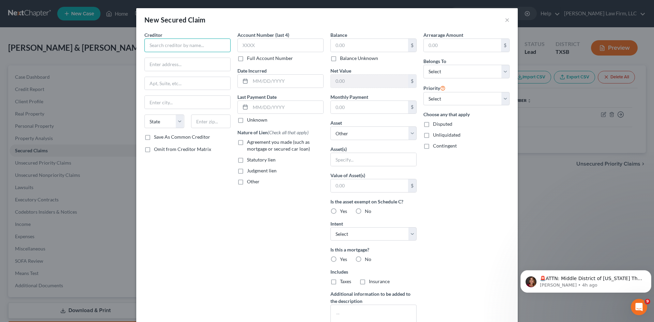
click at [192, 44] on input "text" at bounding box center [187, 45] width 86 height 14
click at [191, 49] on input "text" at bounding box center [187, 45] width 86 height 14
paste input "Westlake Portfolio"
click at [211, 45] on input "Westlake Portfolio" at bounding box center [187, 45] width 86 height 14
paste input "Management, LLC"
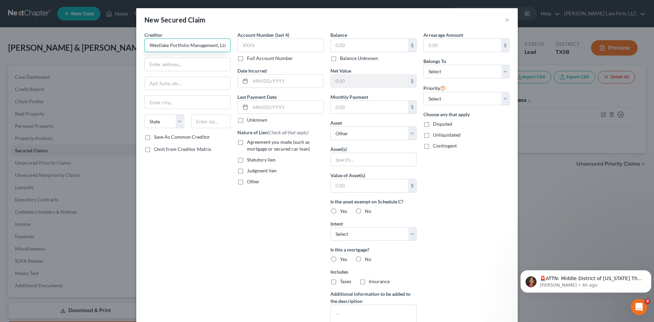
scroll to position [0, 2]
type input "Westlake Portfolio Management, LLC"
click at [190, 66] on input "text" at bounding box center [187, 64] width 85 height 13
paste input "PO Box 76809"
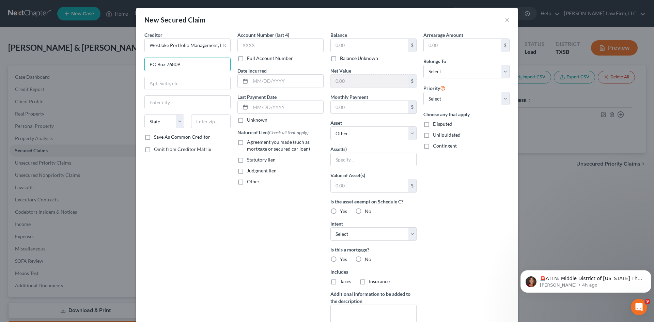
type input "PO Box 76809"
click at [180, 83] on input "text" at bounding box center [187, 83] width 85 height 13
paste input "Bankruptcy"
type input "Bankruptcy"
click at [212, 126] on input "text" at bounding box center [211, 121] width 40 height 14
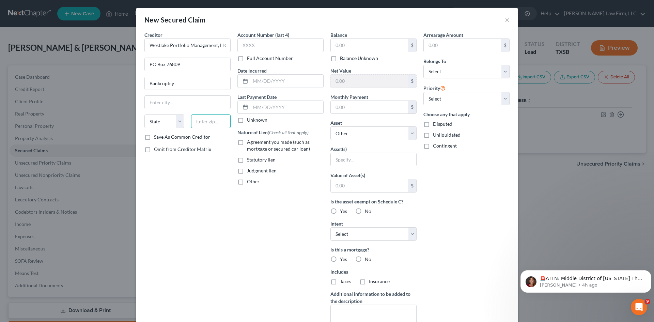
paste input "90054"
type input "90054"
type input "[GEOGRAPHIC_DATA]"
select select "4"
click at [341, 42] on input "text" at bounding box center [369, 45] width 77 height 13
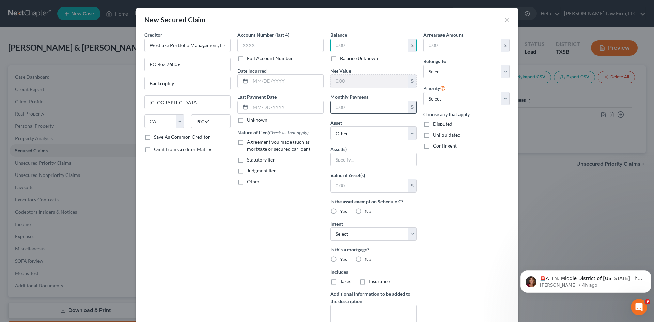
click at [358, 113] on input "text" at bounding box center [369, 107] width 77 height 13
paste input "206"
type input "206"
click at [296, 48] on input "text" at bounding box center [280, 45] width 86 height 14
click at [255, 48] on input "text" at bounding box center [280, 45] width 86 height 14
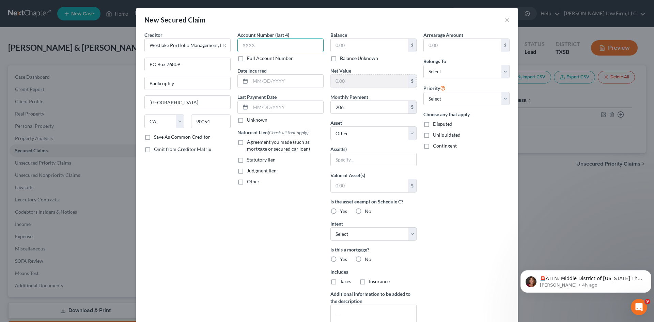
paste input "4474"
type input "4474"
click at [275, 81] on input "text" at bounding box center [286, 81] width 73 height 13
click at [267, 77] on input "text" at bounding box center [286, 81] width 73 height 13
paste input "03/2021"
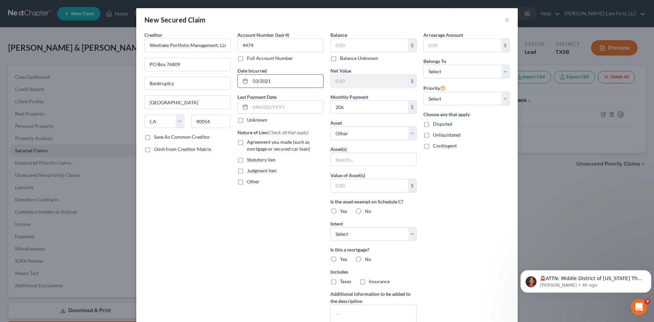
click at [259, 82] on input "03/2021" at bounding box center [286, 81] width 73 height 13
type input "[DATE]"
click at [264, 107] on input "text" at bounding box center [286, 107] width 73 height 13
paste input "[DATE]"
type input "[DATE]"
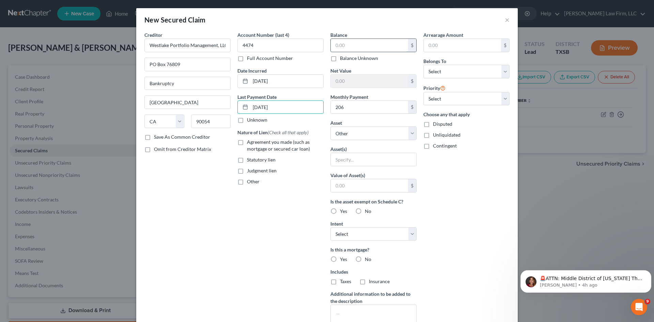
click at [349, 47] on input "text" at bounding box center [369, 45] width 77 height 13
click at [351, 43] on input "text" at bounding box center [369, 45] width 77 height 13
paste input "1,805"
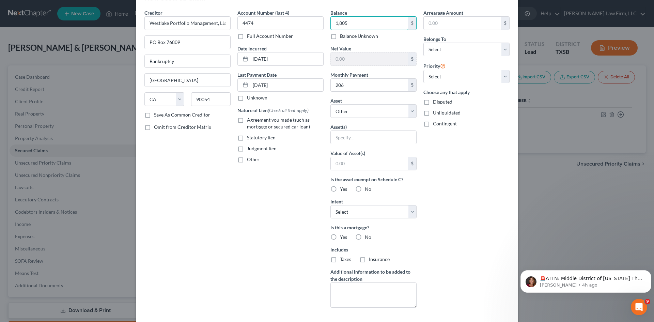
scroll to position [34, 0]
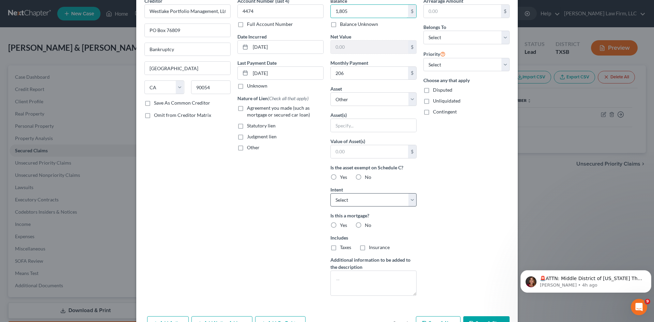
type input "1,805"
click at [411, 202] on select "Select Surrender Redeem Reaffirm Avoid Other" at bounding box center [373, 200] width 86 height 14
select select "2"
click at [330, 193] on select "Select Surrender Redeem Reaffirm Avoid Other" at bounding box center [373, 200] width 86 height 14
click at [365, 224] on label "No" at bounding box center [368, 225] width 6 height 7
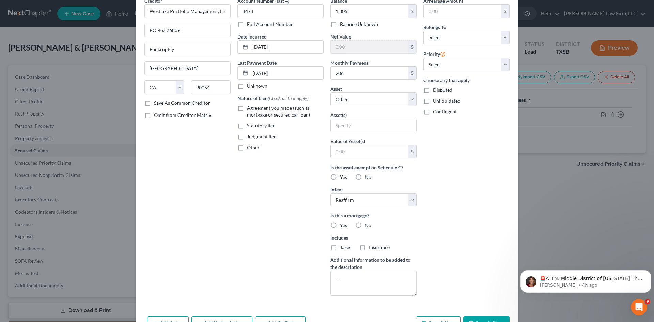
click at [368, 224] on input "No" at bounding box center [370, 224] width 4 height 4
radio input "true"
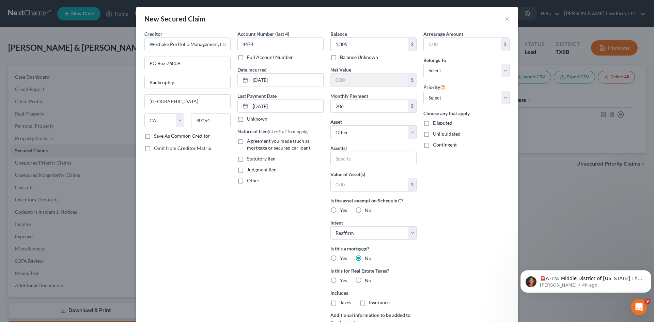
scroll to position [0, 0]
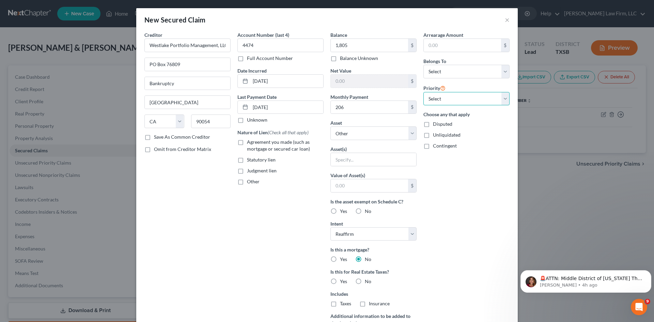
click at [504, 95] on select "Select 1st 2nd 3rd 4th 5th 6th 7th 8th 9th 10th 11th 12th 13th 14th 15th 16th 1…" at bounding box center [466, 99] width 86 height 14
select select "0"
click at [423, 92] on select "Select 1st 2nd 3rd 4th 5th 6th 7th 8th 9th 10th 11th 12th 13th 14th 15th 16th 1…" at bounding box center [466, 99] width 86 height 14
click at [504, 68] on select "Select Debtor 1 Only Debtor 2 Only Debtor 1 And Debtor 2 Only At Least One Of T…" at bounding box center [466, 72] width 86 height 14
select select "2"
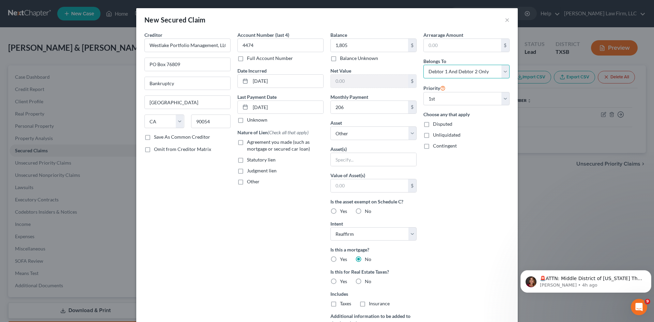
click at [423, 65] on select "Select Debtor 1 Only Debtor 2 Only Debtor 1 And Debtor 2 Only At Least One Of T…" at bounding box center [466, 72] width 86 height 14
click at [340, 212] on label "Yes" at bounding box center [343, 211] width 7 height 7
click at [343, 212] on input "Yes" at bounding box center [345, 210] width 4 height 4
radio input "true"
click at [452, 275] on div "Arrearage Amount $ Belongs To * Select Debtor 1 Only Debtor 2 Only Debtor 1 And…" at bounding box center [466, 194] width 93 height 326
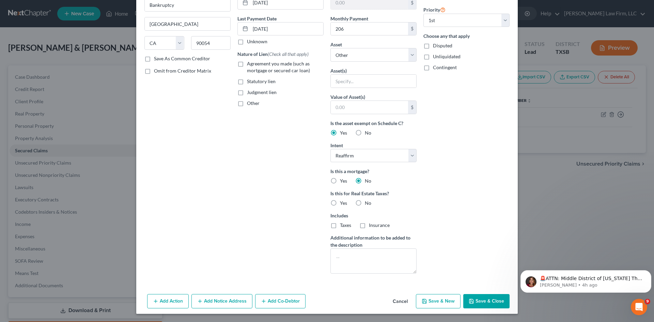
click at [477, 301] on button "Save & Close" at bounding box center [486, 301] width 46 height 14
select select
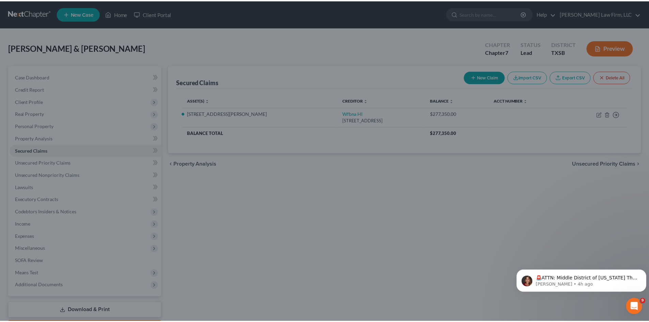
scroll to position [4, 0]
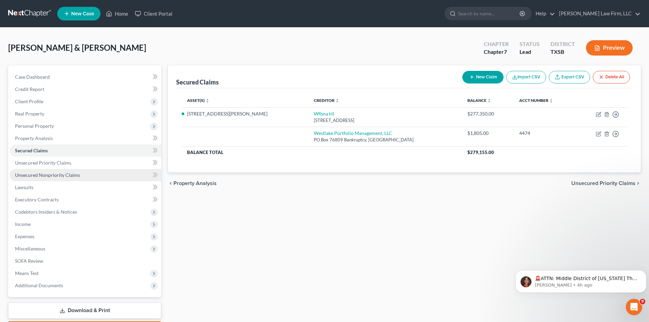
click at [56, 174] on span "Unsecured Nonpriority Claims" at bounding box center [47, 175] width 65 height 6
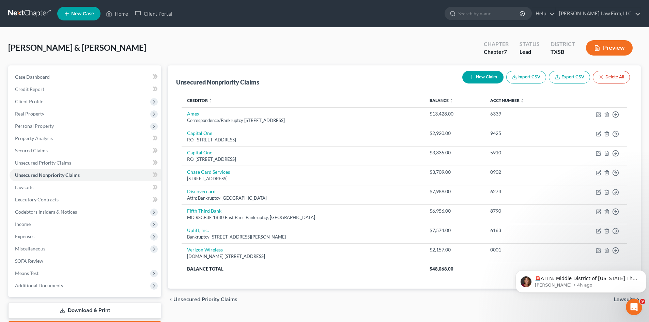
click at [480, 77] on button "New Claim" at bounding box center [482, 77] width 41 height 13
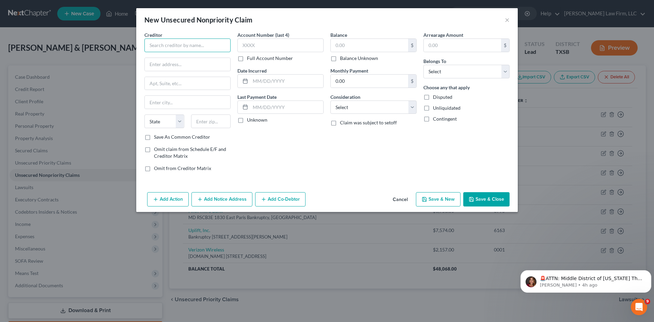
click at [186, 43] on input "text" at bounding box center [187, 45] width 86 height 14
paste input "Credit Collection Services"
type input "Credit Collection Services"
click at [192, 64] on input "text" at bounding box center [187, 64] width 85 height 13
paste input "[STREET_ADDRESS]"
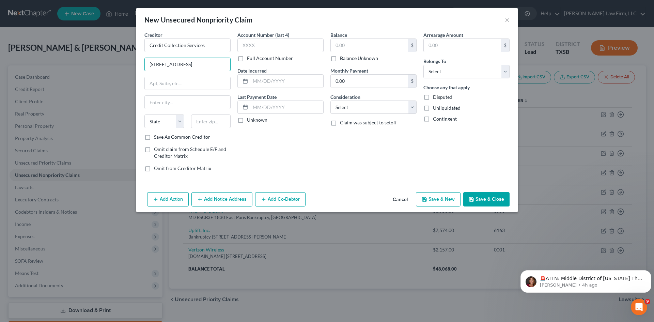
type input "[STREET_ADDRESS]"
click at [180, 88] on input "text" at bounding box center [187, 83] width 85 height 13
paste input "Bankruptcy"
type input "Bankruptcy"
click at [221, 118] on input "text" at bounding box center [211, 121] width 40 height 14
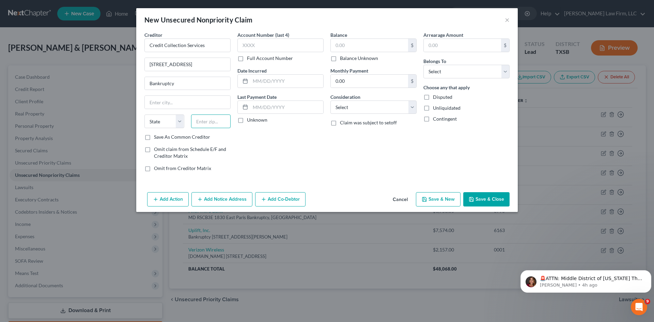
paste input "02062"
type input "02062"
type input "[PERSON_NAME]"
select select "22"
click at [368, 45] on input "text" at bounding box center [369, 45] width 77 height 13
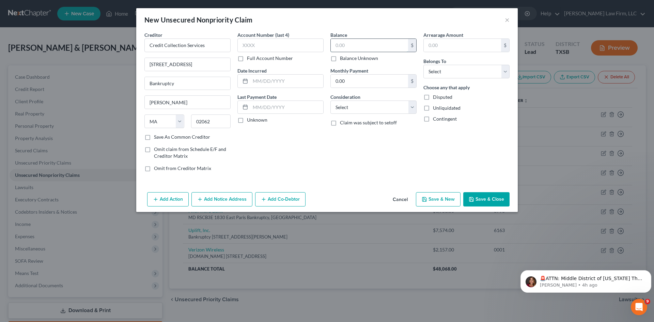
paste input "837"
type input "837"
drag, startPoint x: 243, startPoint y: 45, endPoint x: 249, endPoint y: 44, distance: 6.2
click at [243, 45] on input "text" at bounding box center [280, 45] width 86 height 14
paste input "3141"
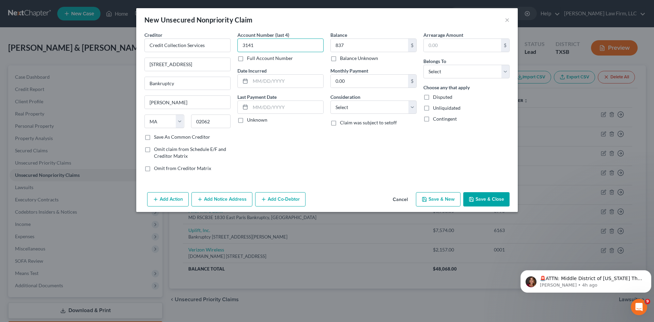
type input "3141"
click at [302, 81] on input "text" at bounding box center [286, 81] width 73 height 13
paste input "02/2024"
click at [260, 81] on input "02/2024" at bounding box center [286, 81] width 73 height 13
type input "[DATE]"
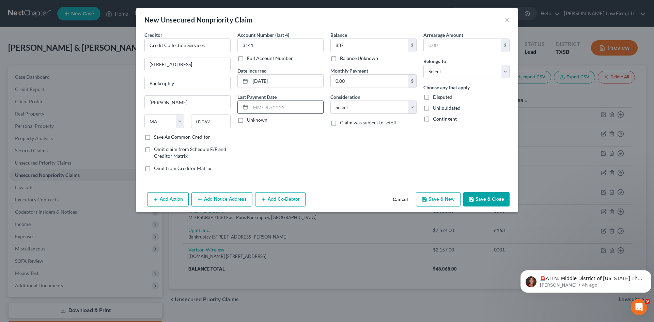
click at [269, 106] on input "text" at bounding box center [286, 107] width 73 height 13
paste input "01/2024"
click at [259, 107] on input "01/2024" at bounding box center [286, 107] width 73 height 13
type input "[DATE]"
click at [307, 164] on div "Account Number (last 4) 3141 Full Account Number Date Incurred [DATE] Last Paym…" at bounding box center [280, 104] width 93 height 146
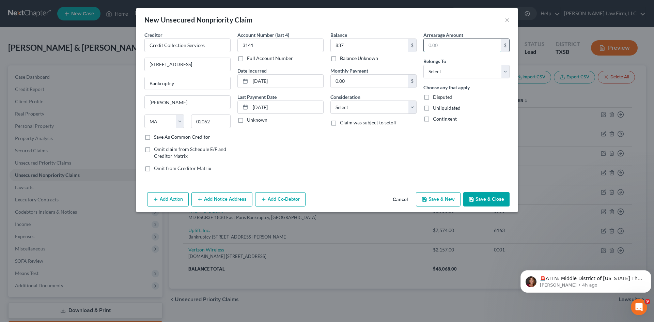
click at [471, 40] on input "text" at bounding box center [462, 45] width 77 height 13
paste input "837"
type input "837"
click at [456, 74] on select "Select Debtor 1 Only Debtor 2 Only Debtor 1 And Debtor 2 Only At Least One Of T…" at bounding box center [466, 72] width 86 height 14
select select "2"
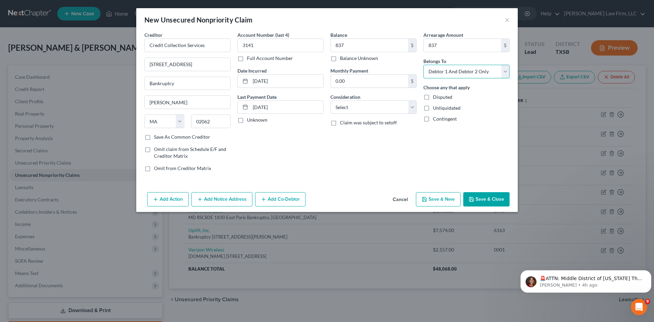
click at [423, 65] on select "Select Debtor 1 Only Debtor 2 Only Debtor 1 And Debtor 2 Only At Least One Of T…" at bounding box center [466, 72] width 86 height 14
click at [363, 107] on select "Select Cable / Satellite Services Collection Agency Credit Card Debt Debt Couns…" at bounding box center [373, 107] width 86 height 14
select select "1"
click at [330, 100] on select "Select Cable / Satellite Services Collection Agency Credit Card Debt Debt Couns…" at bounding box center [373, 107] width 86 height 14
click at [487, 202] on button "Save & Close" at bounding box center [486, 199] width 46 height 14
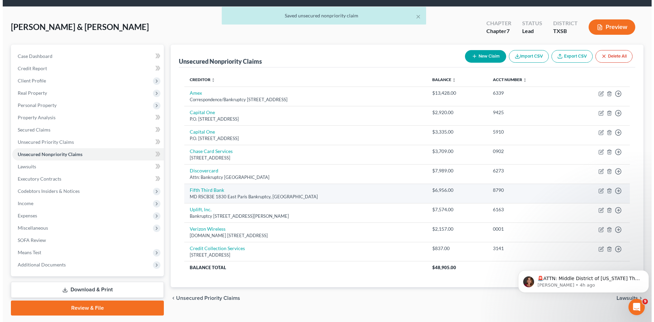
scroll to position [40, 0]
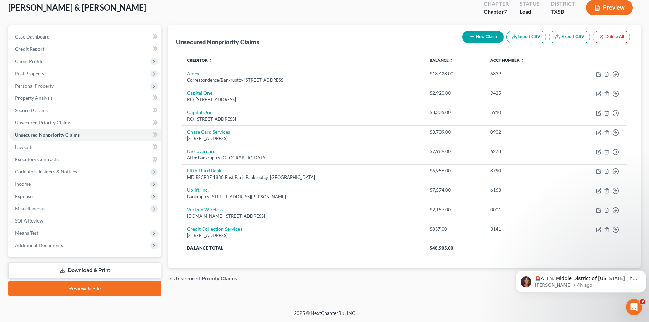
click at [491, 41] on button "New Claim" at bounding box center [482, 37] width 41 height 13
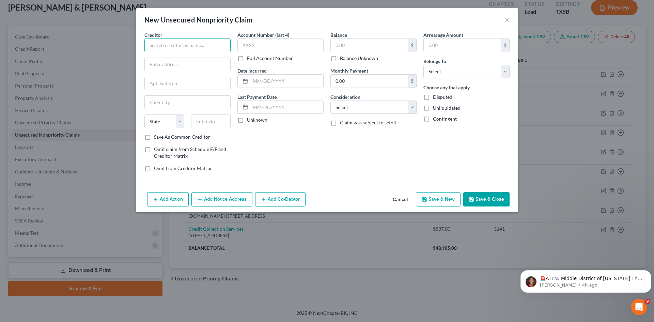
click at [173, 47] on input "text" at bounding box center [187, 45] width 86 height 14
paste input "LVNV Funding"
click at [205, 46] on input "LVNV Funding" at bounding box center [187, 45] width 86 height 14
paste input "LLC/Resurgent Capital Services"
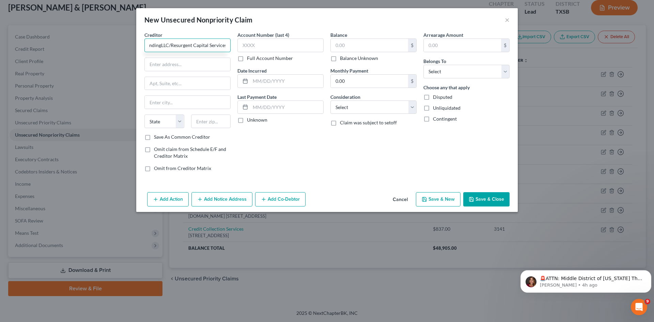
click at [171, 46] on input "LVNV FundingLLC/Resurgent Capital Services" at bounding box center [187, 45] width 86 height 14
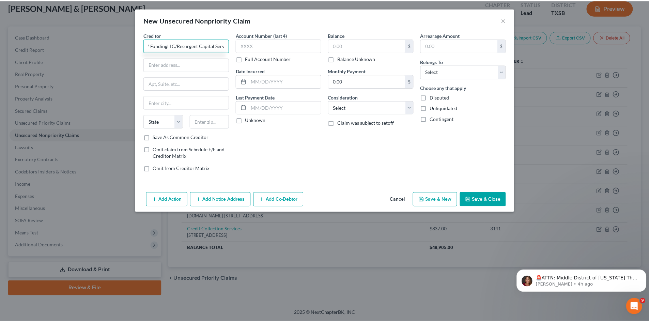
scroll to position [0, 0]
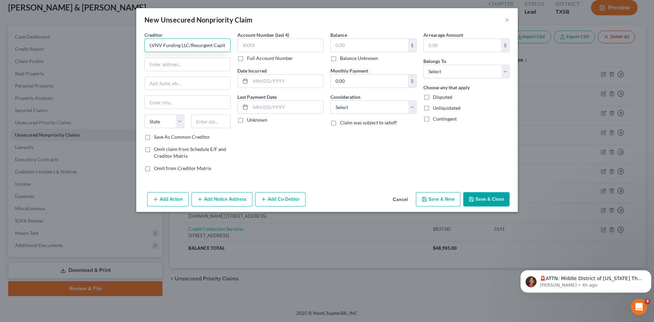
type input "LVNV Funding LLC/Resurgent Capital Services"
click at [171, 64] on input "text" at bounding box center [187, 64] width 85 height 13
paste input "Resurgen! Correspondence"
drag, startPoint x: 220, startPoint y: 66, endPoint x: 110, endPoint y: 71, distance: 110.1
click at [110, 71] on div "New Unsecured Nonpriority Claim × Creditor * LVNV Funding LLC/Resurgent Capital…" at bounding box center [327, 161] width 654 height 322
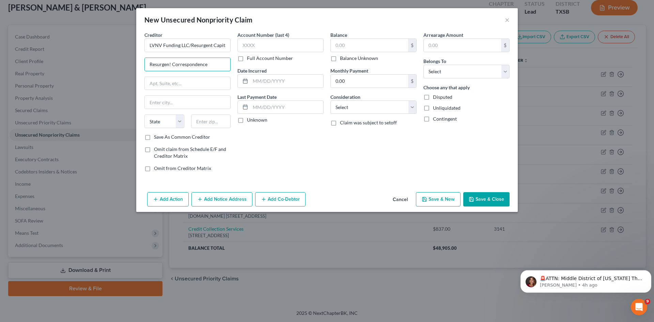
paste input "PO Box 1269"
type input "PO Box 1269"
click at [162, 89] on input "text" at bounding box center [187, 83] width 85 height 13
paste input "Resurgen! Correspondence"
type input "Resurgen! Correspondence"
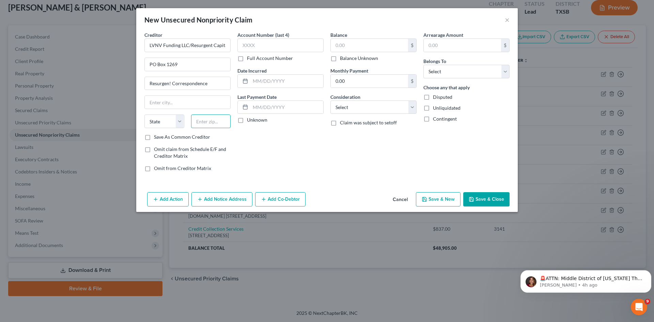
click at [215, 123] on input "text" at bounding box center [211, 121] width 40 height 14
paste input "29602"
type input "29602"
type input "[GEOGRAPHIC_DATA]"
select select "42"
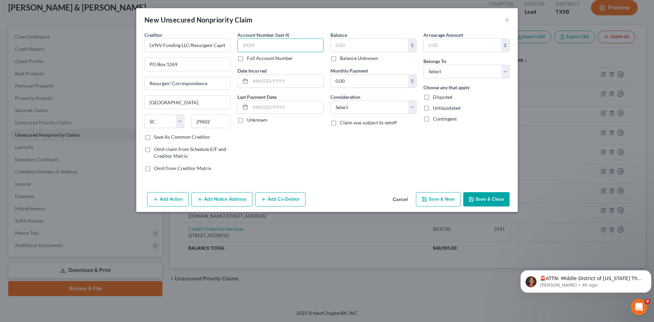
click at [286, 47] on input "text" at bounding box center [280, 45] width 86 height 14
paste input "0735"
type input "0735"
click at [278, 83] on input "text" at bounding box center [286, 81] width 73 height 13
paste input "08/2023"
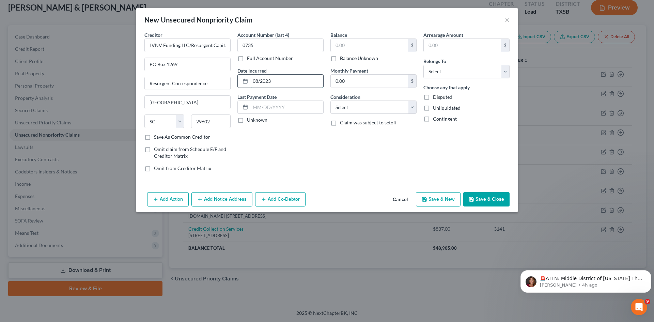
click at [261, 80] on input "08/2023" at bounding box center [286, 81] width 73 height 13
type input "[DATE]"
click at [301, 107] on input "text" at bounding box center [286, 107] width 73 height 13
paste input "01/2023"
click at [261, 107] on input "01/2023" at bounding box center [286, 107] width 73 height 13
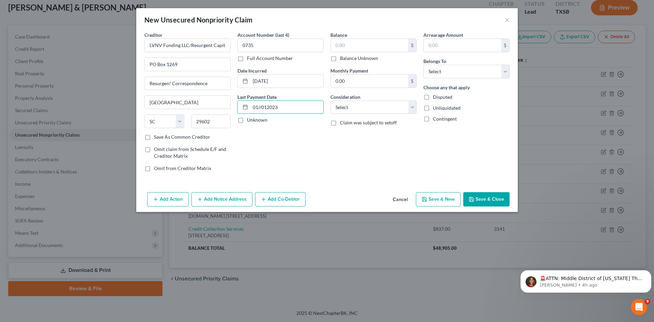
type input "01//012023"
click at [460, 44] on input "text" at bounding box center [462, 45] width 77 height 13
paste input "278"
type input "278"
click at [357, 47] on input "text" at bounding box center [369, 45] width 77 height 13
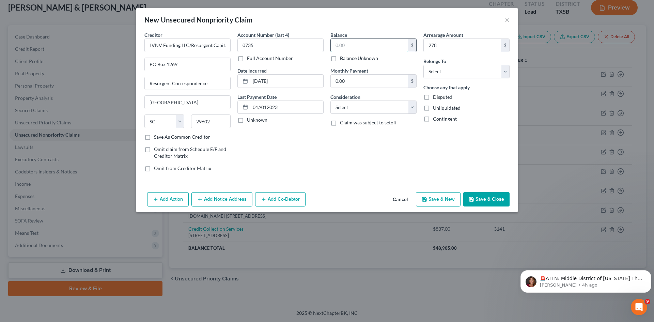
paste input "278"
type input "278"
click at [367, 108] on select "Select Cable / Satellite Services Collection Agency Credit Card Debt Debt Couns…" at bounding box center [373, 107] width 86 height 14
click at [330, 100] on select "Select Cable / Satellite Services Collection Agency Credit Card Debt Debt Couns…" at bounding box center [373, 107] width 86 height 14
click at [387, 109] on select "Select Cable / Satellite Services Collection Agency Credit Card Debt Debt Couns…" at bounding box center [373, 107] width 86 height 14
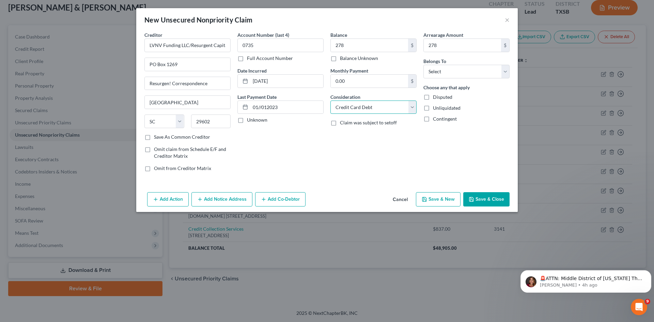
select select "1"
click at [330, 100] on select "Select Cable / Satellite Services Collection Agency Credit Card Debt Debt Couns…" at bounding box center [373, 107] width 86 height 14
click at [493, 197] on button "Save & Close" at bounding box center [486, 199] width 46 height 14
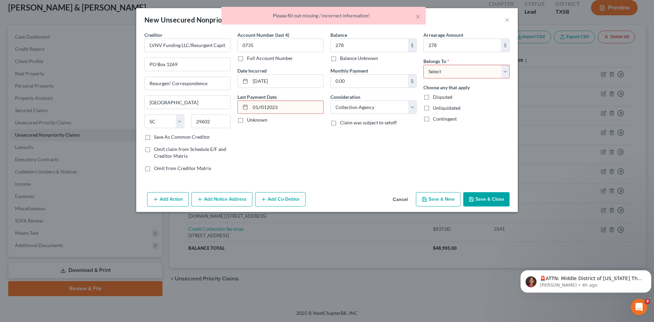
click at [381, 169] on div "Balance 278.00 $ Balance Unknown Balance Undetermined 278 $ Balance Unknown Mon…" at bounding box center [373, 104] width 93 height 146
click at [462, 70] on select "Select Debtor 1 Only Debtor 2 Only Debtor 1 And Debtor 2 Only At Least One Of T…" at bounding box center [466, 72] width 86 height 14
select select "2"
click at [423, 65] on select "Select Debtor 1 Only Debtor 2 Only Debtor 1 And Debtor 2 Only At Least One Of T…" at bounding box center [466, 72] width 86 height 14
click at [484, 203] on button "Save & Close" at bounding box center [486, 199] width 46 height 14
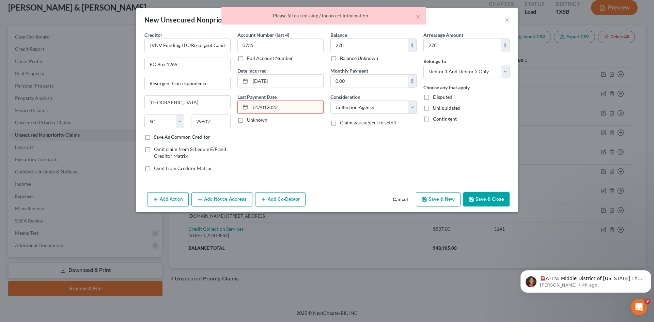
click at [260, 108] on input "01//012023" at bounding box center [286, 107] width 73 height 13
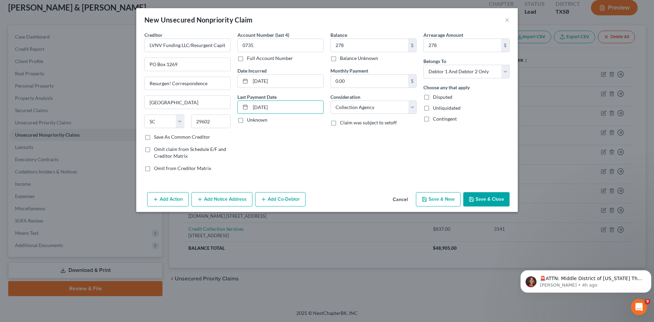
type input "[DATE]"
click at [492, 202] on button "Save & Close" at bounding box center [486, 199] width 46 height 14
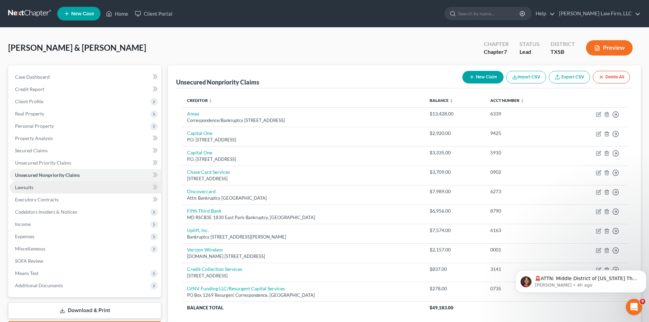
click at [26, 187] on span "Lawsuits" at bounding box center [24, 187] width 18 height 6
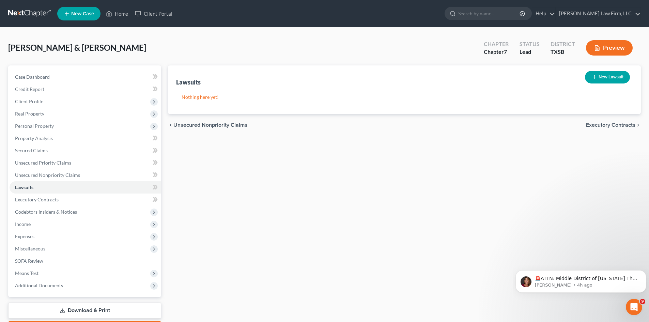
click at [604, 78] on button "New Lawsuit" at bounding box center [607, 77] width 45 height 13
select select "0"
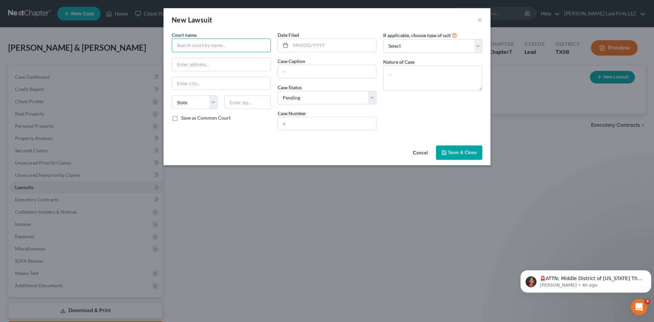
click at [213, 50] on input "text" at bounding box center [221, 45] width 99 height 14
click at [337, 45] on input "text" at bounding box center [334, 45] width 86 height 13
drag, startPoint x: 245, startPoint y: 45, endPoint x: 127, endPoint y: 56, distance: 118.6
click at [127, 56] on div "New Lawsuit × Court name * 113th Judicial District State [US_STATE] AK AR AZ CA…" at bounding box center [327, 161] width 654 height 322
type input "[GEOGRAPHIC_DATA]"
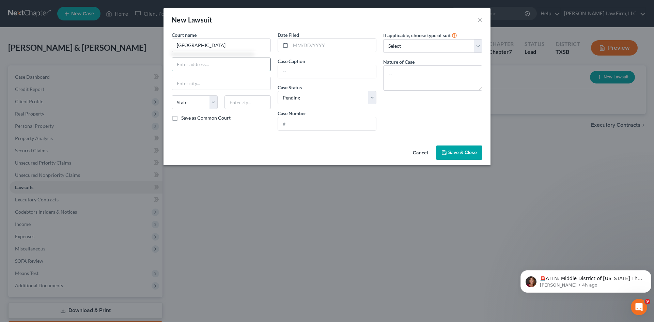
click at [185, 65] on input "text" at bounding box center [221, 64] width 98 height 13
type input "[STREET_ADDRESS][PERSON_NAME]"
type input "[GEOGRAPHIC_DATA]"
type input "77469"
click at [339, 44] on input "text" at bounding box center [334, 45] width 86 height 13
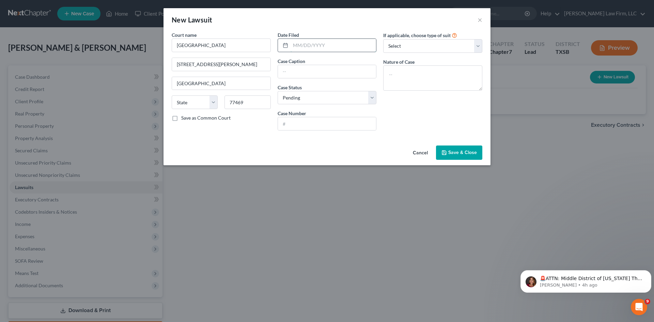
select select "45"
type input "[DATE]"
click at [340, 68] on input "text" at bounding box center [327, 71] width 98 height 13
type input "Comdata Inc. v HTX One, LLC and [PERSON_NAME]"
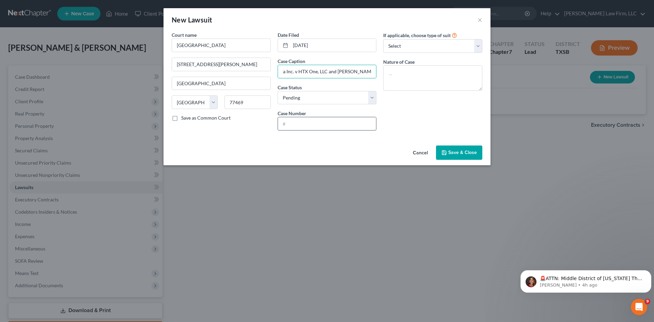
scroll to position [0, 0]
click at [311, 122] on input "text" at bounding box center [327, 123] width 98 height 13
type input "25-CCV-076130"
click at [402, 47] on select "Select Repossession Garnishment Foreclosure Attached, Seized, Or Levied Other" at bounding box center [432, 46] width 99 height 14
click at [356, 148] on div "Cancel Save & Close" at bounding box center [326, 154] width 327 height 22
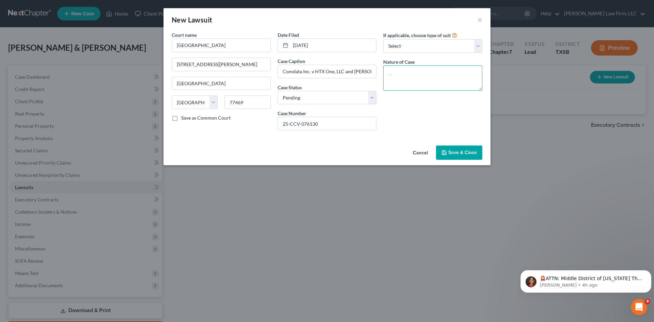
click at [432, 79] on textarea at bounding box center [432, 77] width 99 height 25
type textarea "Law Suit"
click at [482, 48] on select "Select Repossession Garnishment Foreclosure Attached, Seized, Or Levied Other" at bounding box center [432, 46] width 99 height 14
click at [431, 120] on div "If applicable, choose type of suit Select Repossession Garnishment Foreclosure …" at bounding box center [433, 83] width 106 height 105
click at [453, 154] on span "Save & Close" at bounding box center [462, 153] width 29 height 6
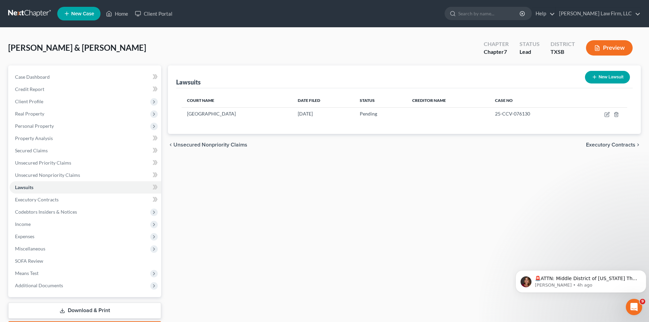
click at [602, 80] on button "New Lawsuit" at bounding box center [607, 77] width 45 height 13
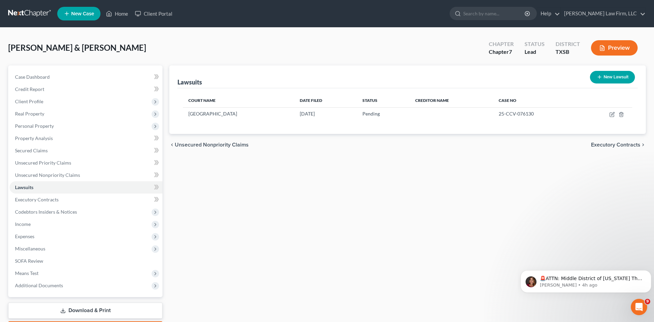
select select "0"
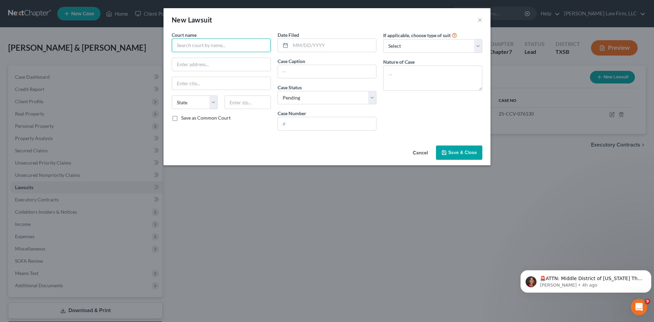
click at [212, 48] on input "text" at bounding box center [221, 45] width 99 height 14
type input "113th Judicial District Court of [GEOGRAPHIC_DATA], [GEOGRAPHIC_DATA]"
click at [323, 44] on input "text" at bounding box center [334, 45] width 86 height 13
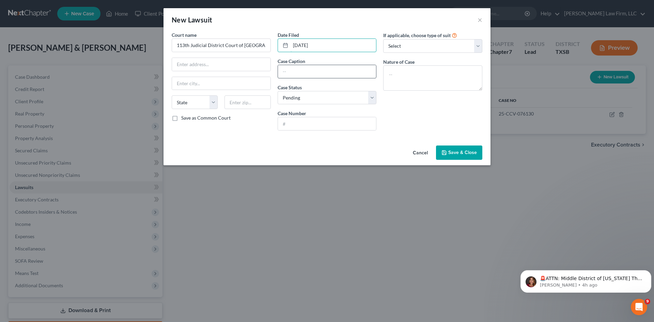
type input "[DATE]"
click at [340, 74] on input "text" at bounding box center [327, 71] width 98 height 13
type input "Amur Equipment Finance Inc v [PERSON_NAME] [PERSON_NAME] (d/b/a JAF Express)"
click at [338, 123] on input "text" at bounding box center [327, 123] width 98 height 13
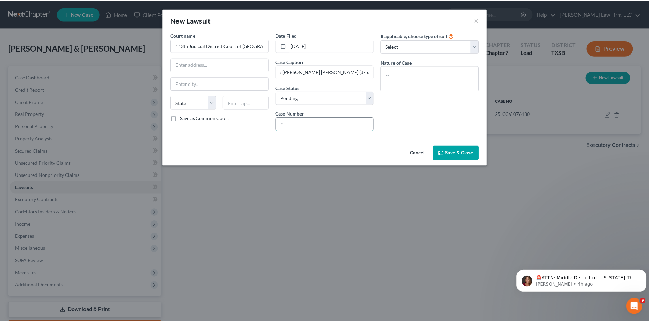
scroll to position [0, 0]
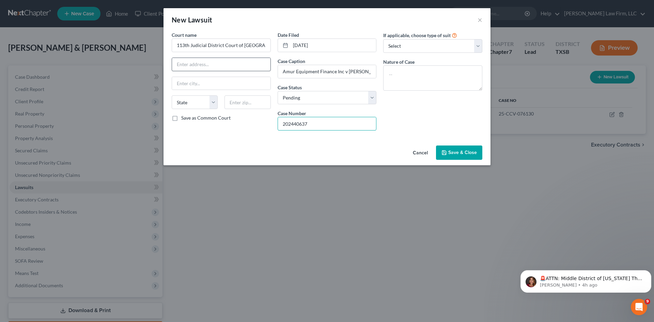
type input "202440637"
click at [237, 63] on input "text" at bounding box center [221, 64] width 98 height 13
type input "201 [PERSON_NAME]"
type input "[GEOGRAPHIC_DATA]"
type input "77002"
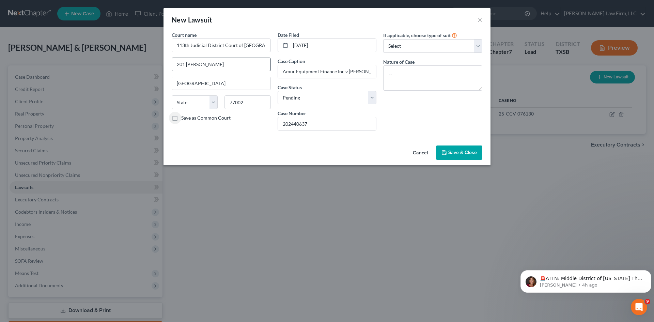
select select "45"
click at [450, 49] on select "Select Repossession Garnishment Foreclosure Attached, Seized, Or Levied Other" at bounding box center [432, 46] width 99 height 14
select select "3"
click at [383, 39] on select "Select Repossession Garnishment Foreclosure Attached, Seized, Or Levied Other" at bounding box center [432, 46] width 99 height 14
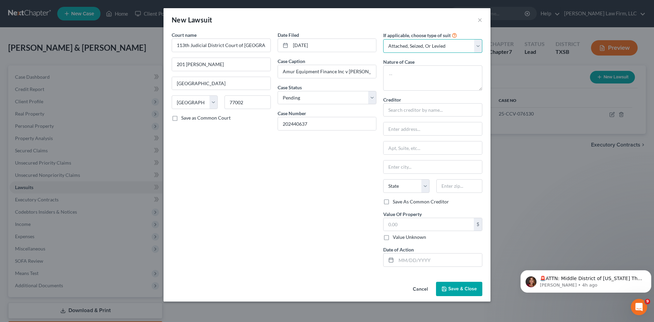
click at [478, 45] on select "Select Repossession Garnishment Foreclosure Attached, Seized, Or Levied Other" at bounding box center [432, 46] width 99 height 14
select select
click at [383, 39] on select "Select Repossession Garnishment Foreclosure Attached, Seized, Or Levied Other" at bounding box center [432, 46] width 99 height 14
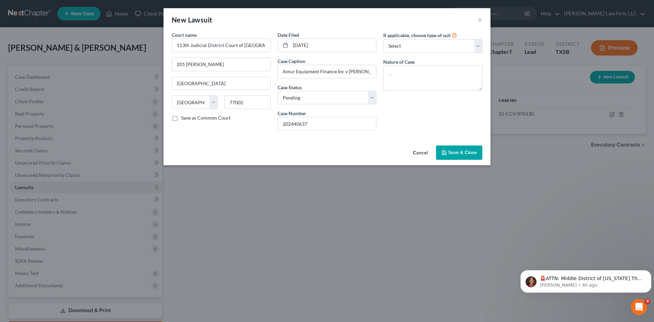
click at [404, 95] on div "If applicable, choose type of suit Select Repossession Garnishment Foreclosure …" at bounding box center [433, 83] width 106 height 105
click at [409, 84] on textarea at bounding box center [432, 77] width 99 height 25
type textarea "Breach of Contract"
click at [442, 148] on button "Save & Close" at bounding box center [459, 152] width 46 height 14
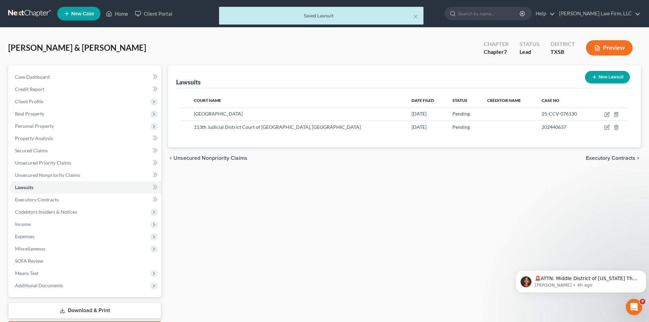
click at [349, 214] on div "Lawsuits New Lawsuit Court Name Date Filed Status Creditor Name Case No [GEOGRA…" at bounding box center [405, 200] width 480 height 271
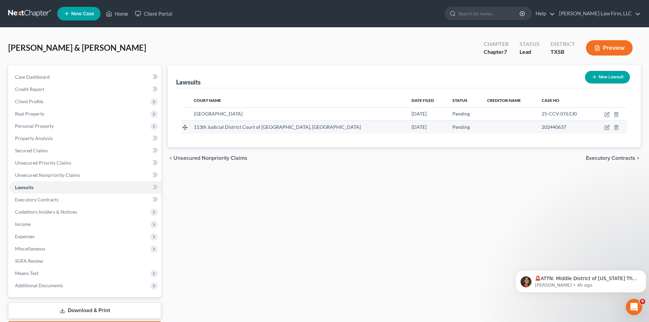
click at [243, 128] on span "113th Judicial District Court of [GEOGRAPHIC_DATA], [GEOGRAPHIC_DATA]" at bounding box center [277, 127] width 167 height 6
click at [607, 129] on icon "button" at bounding box center [606, 127] width 5 height 5
select select "45"
select select "0"
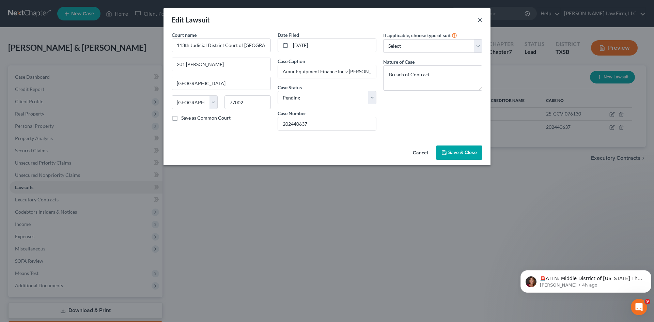
click at [480, 19] on button "×" at bounding box center [480, 20] width 5 height 8
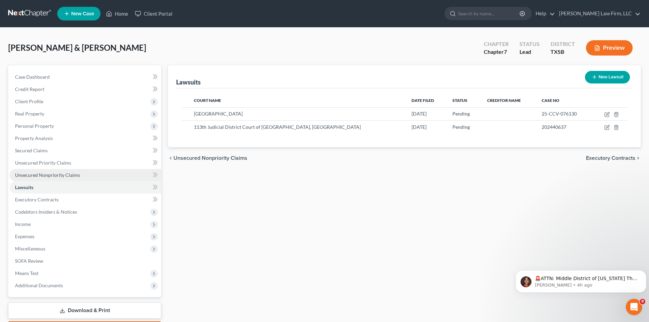
click at [59, 174] on span "Unsecured Nonpriority Claims" at bounding box center [47, 175] width 65 height 6
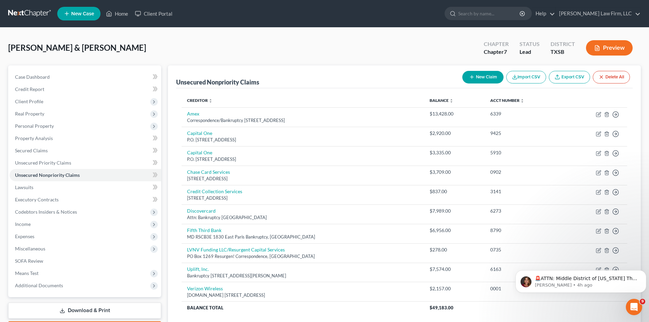
click at [492, 75] on button "New Claim" at bounding box center [482, 77] width 41 height 13
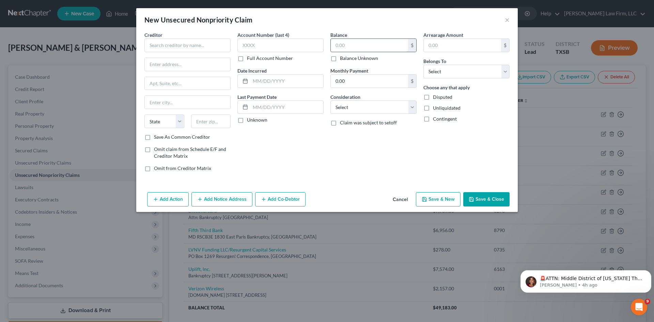
click at [349, 43] on input "text" at bounding box center [369, 45] width 77 height 13
type input "107,745.60"
click at [380, 162] on div "Balance 107,745.60 $ Balance Unknown Balance Undetermined 107,745.60 $ Balance …" at bounding box center [373, 104] width 93 height 146
click at [209, 46] on input "text" at bounding box center [187, 45] width 86 height 14
type input "[PERSON_NAME], & [PERSON_NAME], PC"
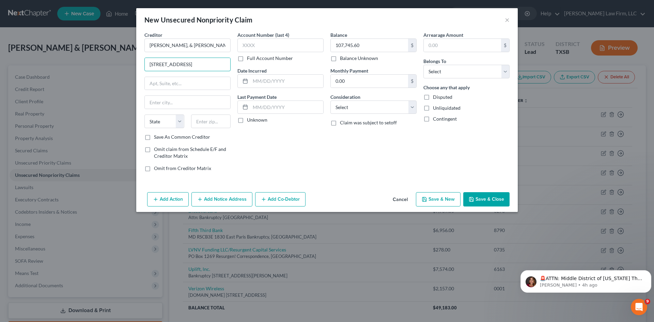
type input "[STREET_ADDRESS]"
type input "Suite 975"
type input "77057"
type input "[GEOGRAPHIC_DATA]"
select select "45"
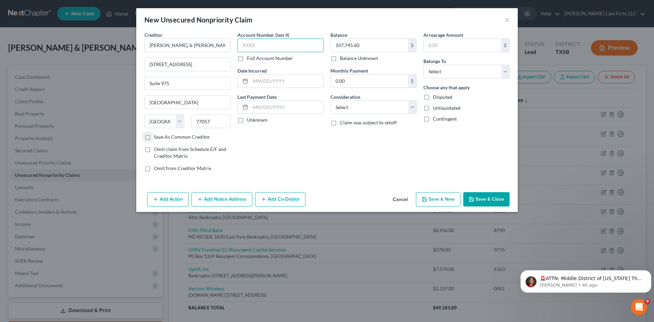
click at [263, 42] on input "text" at bounding box center [280, 45] width 86 height 14
click at [477, 74] on select "Select Debtor 1 Only Debtor 2 Only Debtor 1 And Debtor 2 Only At Least One Of T…" at bounding box center [466, 72] width 86 height 14
click at [449, 72] on select "Select Debtor 1 Only Debtor 2 Only Debtor 1 And Debtor 2 Only At Least One Of T…" at bounding box center [466, 72] width 86 height 14
select select "0"
click at [423, 65] on select "Select Debtor 1 Only Debtor 2 Only Debtor 1 And Debtor 2 Only At Least One Of T…" at bounding box center [466, 72] width 86 height 14
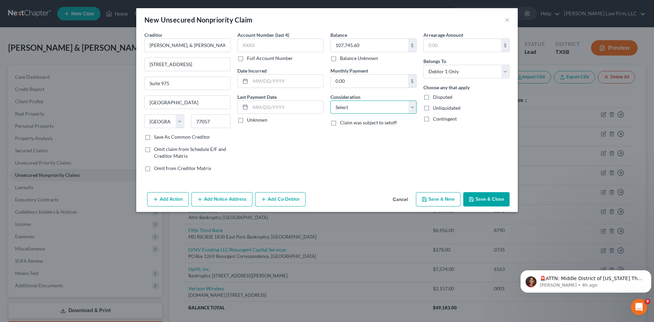
click at [381, 109] on select "Select Cable / Satellite Services Collection Agency Credit Card Debt Debt Couns…" at bounding box center [373, 107] width 86 height 14
select select "14"
click at [330, 100] on select "Select Cable / Satellite Services Collection Agency Credit Card Debt Debt Couns…" at bounding box center [373, 107] width 86 height 14
click at [364, 134] on input "text" at bounding box center [373, 133] width 85 height 13
type input "Lawsuit"
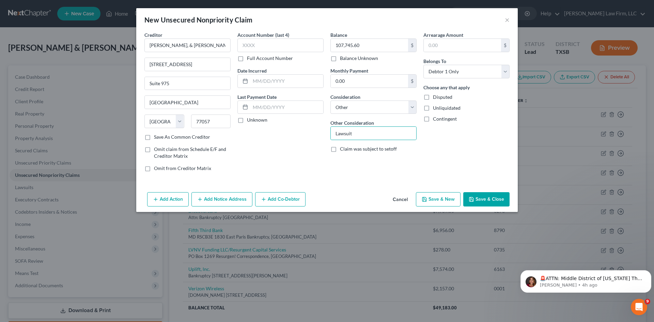
click at [433, 98] on label "Disputed" at bounding box center [442, 97] width 19 height 7
click at [436, 98] on input "Disputed" at bounding box center [438, 96] width 4 height 4
checkbox input "true"
click at [276, 83] on input "text" at bounding box center [286, 81] width 73 height 13
type input "[DATE]"
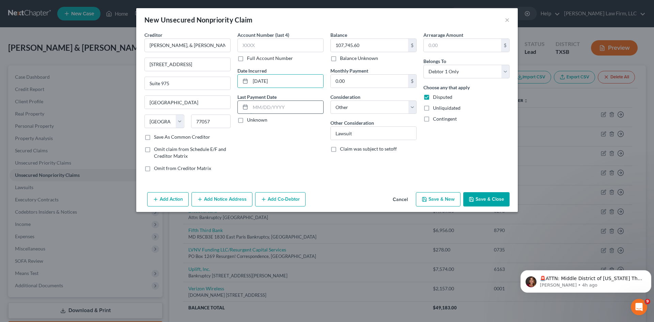
click at [289, 108] on input "text" at bounding box center [286, 107] width 73 height 13
click at [247, 121] on label "Unknown" at bounding box center [257, 119] width 20 height 7
click at [250, 121] on input "Unknown" at bounding box center [252, 118] width 4 height 4
checkbox input "true"
click at [252, 46] on input "text" at bounding box center [280, 45] width 86 height 14
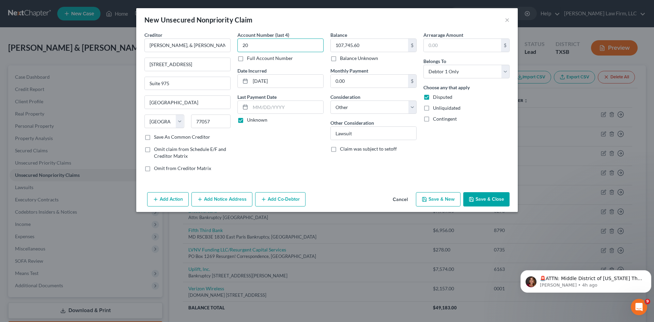
type input "20"
click at [247, 59] on label "Full Account Number" at bounding box center [270, 58] width 46 height 7
click at [250, 59] on input "Full Account Number" at bounding box center [252, 57] width 4 height 4
click at [255, 46] on input "20" at bounding box center [280, 45] width 86 height 14
type input "202440637"
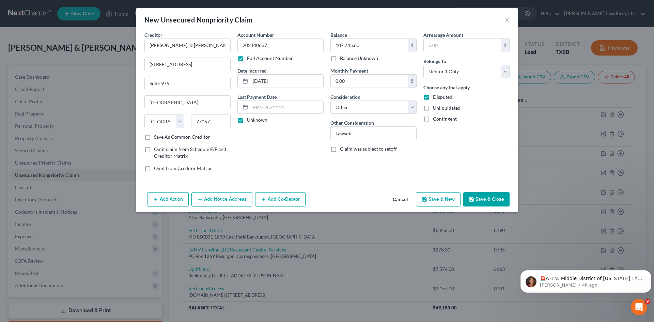
click at [282, 147] on div "Account Number 202440637 Full Account Number Date Incurred [DATE] Last Payment …" at bounding box center [280, 104] width 93 height 146
click at [432, 197] on button "Save & New" at bounding box center [438, 199] width 45 height 14
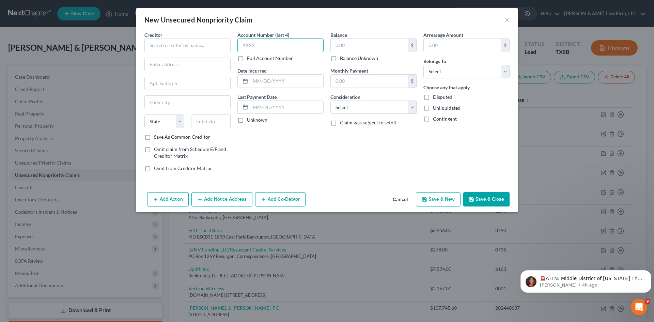
click at [281, 47] on input "text" at bounding box center [280, 45] width 86 height 14
type input "25-C"
click at [247, 57] on label "Full Account Number" at bounding box center [270, 58] width 46 height 7
click at [250, 57] on input "Full Account Number" at bounding box center [252, 57] width 4 height 4
click at [263, 45] on input "25-C" at bounding box center [280, 45] width 86 height 14
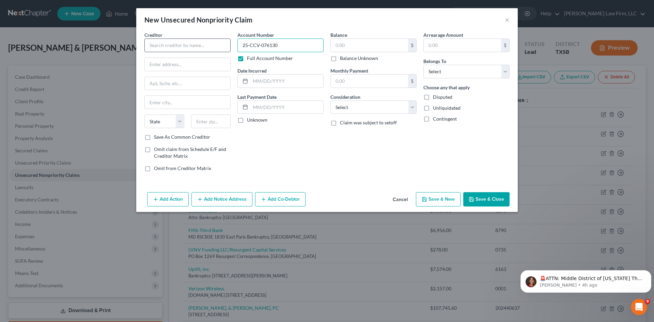
type input "25-CCV-076130"
click at [185, 44] on input "text" at bounding box center [187, 45] width 86 height 14
click at [194, 48] on input "text" at bounding box center [187, 45] width 86 height 14
type input "[PERSON_NAME] Varnett & [PERSON_NAME]"
type input "3821 Juniper Trace"
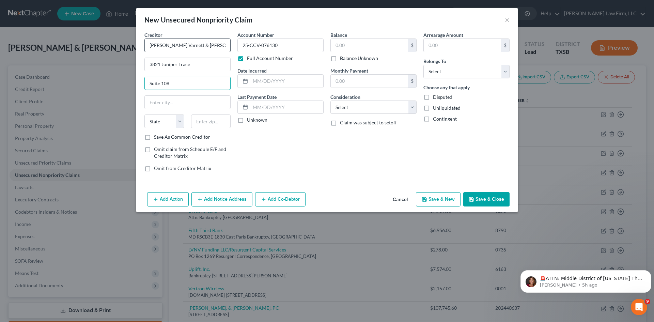
type input "Suite 108"
type input "Austin"
click at [208, 122] on input "text" at bounding box center [211, 121] width 40 height 14
type input "78738"
select select "45"
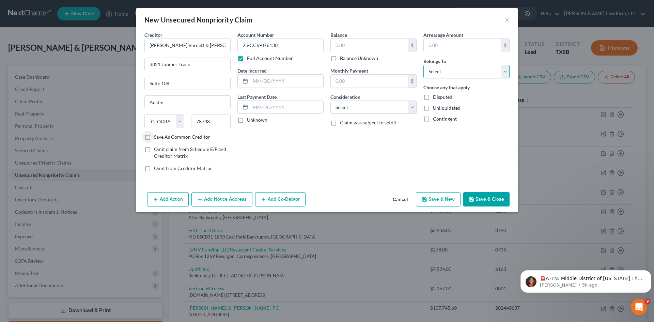
click at [475, 69] on select "Select Debtor 1 Only Debtor 2 Only Debtor 1 And Debtor 2 Only At Least One Of T…" at bounding box center [466, 72] width 86 height 14
select select "1"
click at [423, 65] on select "Select Debtor 1 Only Debtor 2 Only Debtor 1 And Debtor 2 Only At Least One Of T…" at bounding box center [466, 72] width 86 height 14
click at [247, 122] on label "Unknown" at bounding box center [257, 119] width 20 height 7
click at [250, 121] on input "Unknown" at bounding box center [252, 118] width 4 height 4
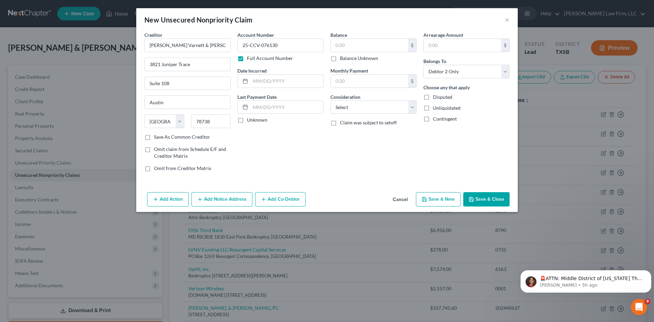
checkbox input "true"
click at [381, 110] on select "Select Cable / Satellite Services Collection Agency Credit Card Debt Debt Couns…" at bounding box center [373, 107] width 86 height 14
select select "14"
click at [330, 100] on select "Select Cable / Satellite Services Collection Agency Credit Card Debt Debt Couns…" at bounding box center [373, 107] width 86 height 14
click at [364, 131] on input "text" at bounding box center [373, 133] width 85 height 13
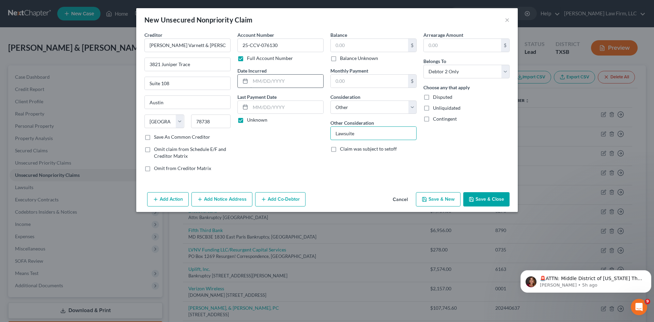
type input "Lawsuite"
click at [277, 83] on input "text" at bounding box center [286, 81] width 73 height 13
type input "[DATE]"
click at [289, 154] on div "Account Number 25-CCV-076130 Full Account Number Date Incurred [DATE] Last Paym…" at bounding box center [280, 104] width 93 height 146
click at [483, 200] on button "Save & Close" at bounding box center [486, 199] width 46 height 14
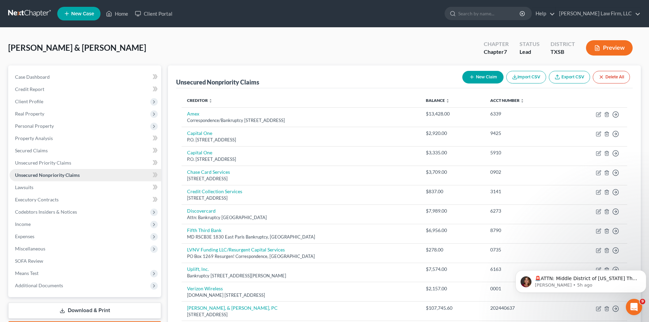
click at [45, 173] on span "Unsecured Nonpriority Claims" at bounding box center [47, 175] width 65 height 6
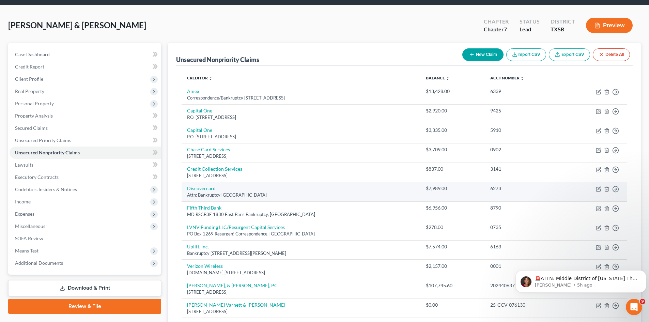
scroll to position [34, 0]
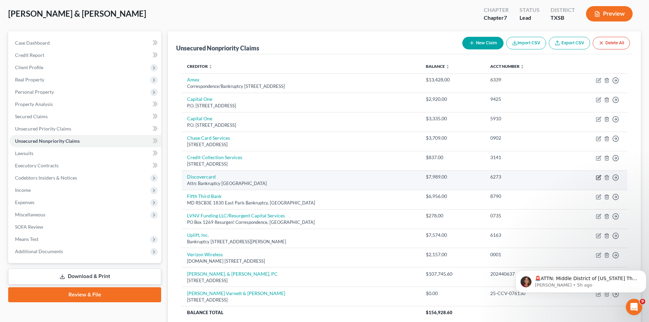
click at [596, 177] on icon "button" at bounding box center [598, 177] width 5 height 5
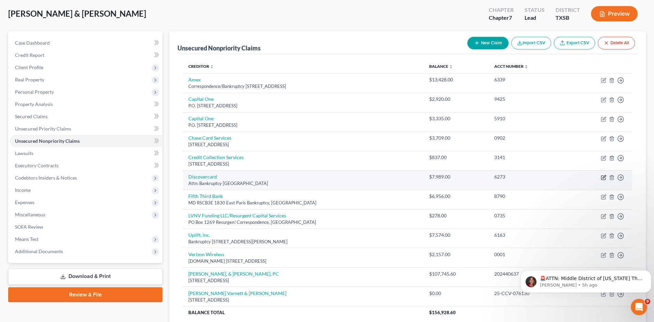
select select "46"
select select "2"
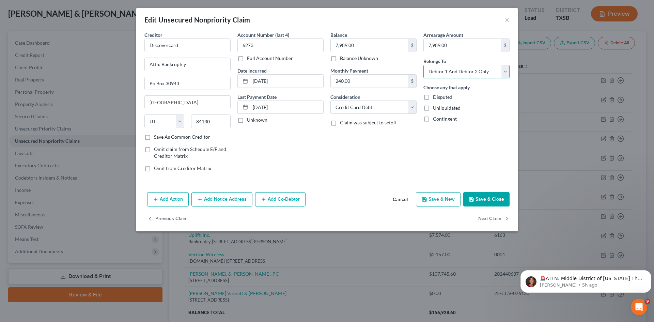
click at [470, 72] on select "Select Debtor 1 Only Debtor 2 Only Debtor 1 And Debtor 2 Only At Least One Of T…" at bounding box center [466, 72] width 86 height 14
select select "1"
click at [423, 65] on select "Select Debtor 1 Only Debtor 2 Only Debtor 1 And Debtor 2 Only At Least One Of T…" at bounding box center [466, 72] width 86 height 14
click at [493, 202] on button "Save & Close" at bounding box center [486, 199] width 46 height 14
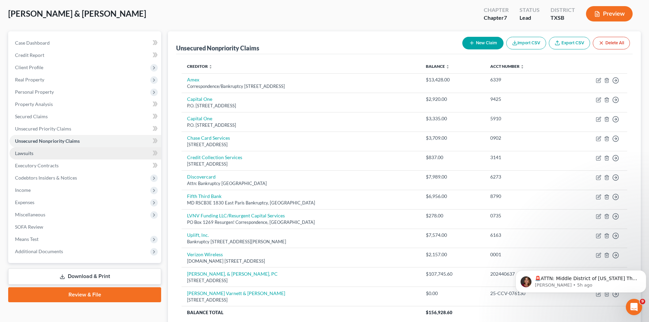
click at [31, 152] on span "Lawsuits" at bounding box center [24, 153] width 18 height 6
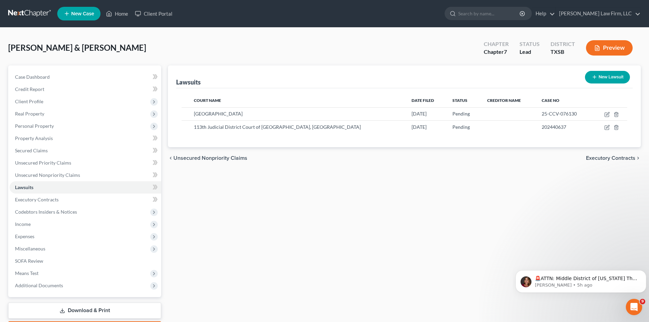
click at [600, 76] on button "New Lawsuit" at bounding box center [607, 77] width 45 height 13
select select "0"
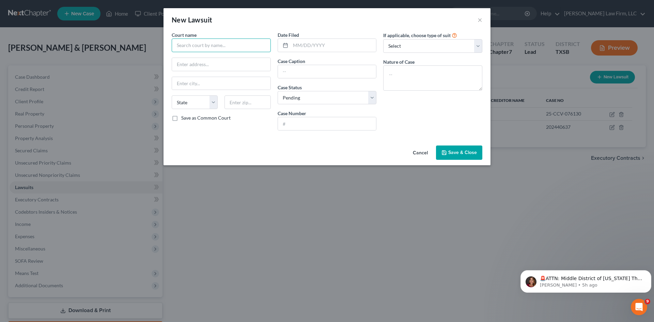
click at [194, 43] on input "text" at bounding box center [221, 45] width 99 height 14
type input "D"
click at [306, 121] on input "text" at bounding box center [327, 123] width 98 height 13
click at [418, 46] on select "Select Repossession Garnishment Foreclosure Attached, Seized, Or Levied Other" at bounding box center [432, 46] width 99 height 14
click at [417, 127] on div "If applicable, choose type of suit Select Repossession Garnishment Foreclosure …" at bounding box center [433, 83] width 106 height 105
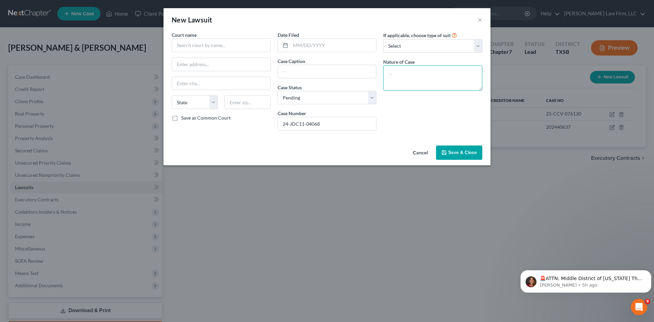
click at [429, 77] on textarea at bounding box center [432, 77] width 99 height 25
click at [242, 41] on input "text" at bounding box center [221, 45] width 99 height 14
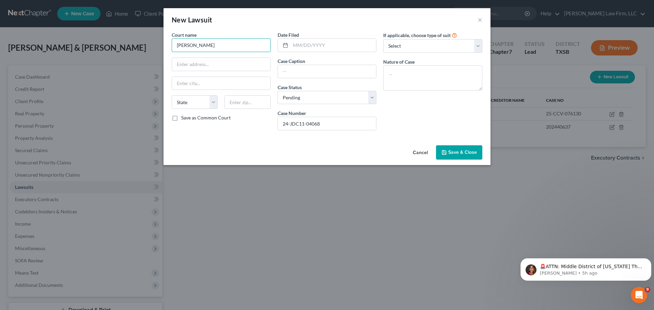
click at [220, 46] on input "[PERSON_NAME]" at bounding box center [221, 45] width 99 height 14
click at [219, 61] on input "text" at bounding box center [221, 64] width 98 height 13
drag, startPoint x: 244, startPoint y: 49, endPoint x: 133, endPoint y: 46, distance: 110.7
click at [133, 46] on div "New Lawsuit × Court name * [PERSON_NAME], SBN 15660 N Dallas Pkwy [GEOGRAPHIC_D…" at bounding box center [327, 155] width 654 height 310
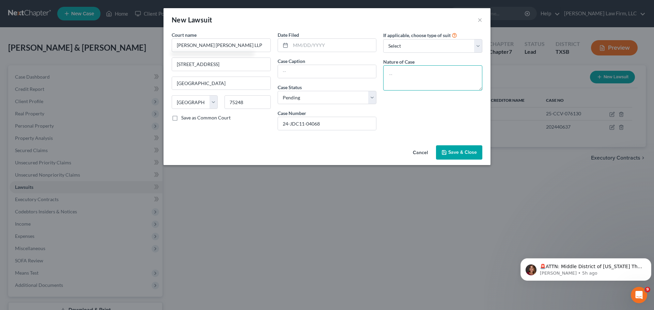
click at [429, 83] on textarea at bounding box center [432, 77] width 99 height 25
click at [408, 47] on select "Select Repossession Garnishment Foreclosure Attached, Seized, Or Levied Other" at bounding box center [432, 46] width 99 height 14
click at [441, 125] on div "If applicable, choose type of suit Select Repossession Garnishment Foreclosure …" at bounding box center [433, 83] width 106 height 105
click at [436, 79] on textarea at bounding box center [432, 77] width 99 height 25
click at [407, 115] on div "If applicable, choose type of suit Select Repossession Garnishment Foreclosure …" at bounding box center [433, 83] width 106 height 105
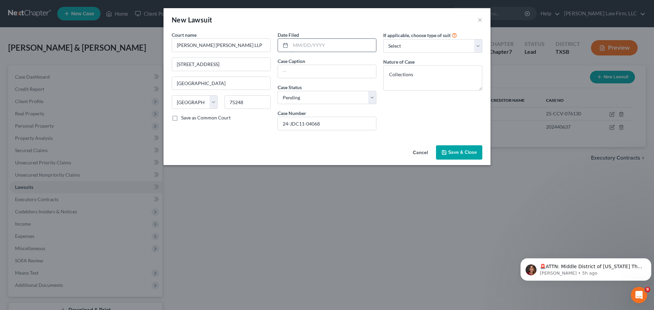
click at [320, 47] on input "text" at bounding box center [334, 45] width 86 height 13
click at [341, 73] on input "text" at bounding box center [327, 71] width 98 height 13
click at [472, 157] on button "Save & Close" at bounding box center [459, 152] width 46 height 14
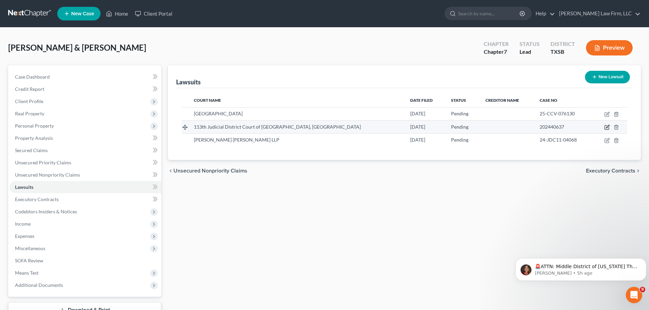
click at [605, 127] on icon "button" at bounding box center [607, 128] width 4 height 4
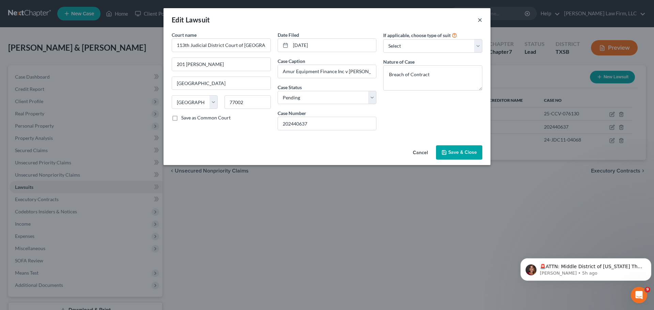
click at [481, 17] on button "×" at bounding box center [480, 20] width 5 height 8
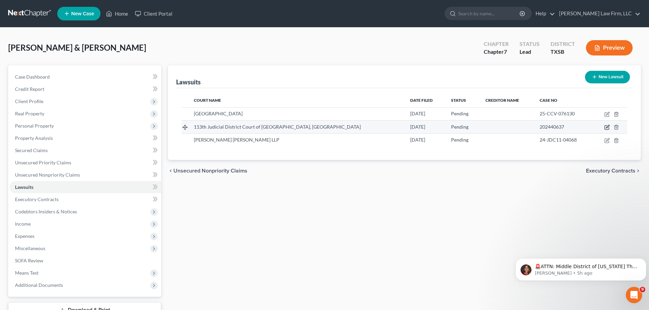
drag, startPoint x: 364, startPoint y: 119, endPoint x: 609, endPoint y: 128, distance: 245.1
click at [609, 128] on icon "button" at bounding box center [607, 128] width 4 height 4
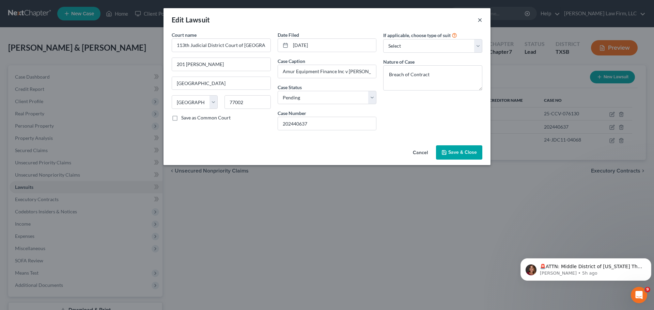
click at [479, 20] on button "×" at bounding box center [480, 20] width 5 height 8
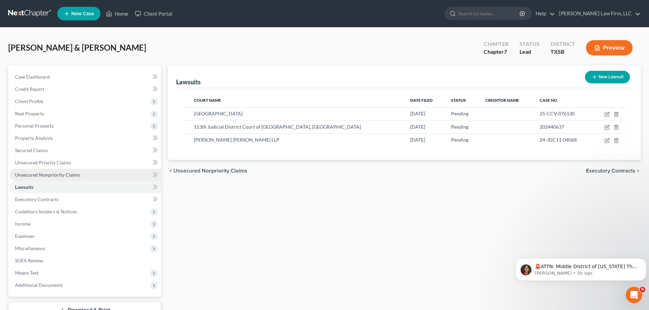
click at [57, 172] on span "Unsecured Nonpriority Claims" at bounding box center [47, 175] width 65 height 6
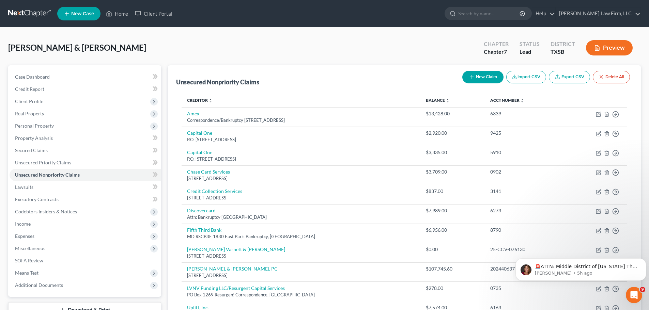
click at [483, 75] on button "New Claim" at bounding box center [482, 77] width 41 height 13
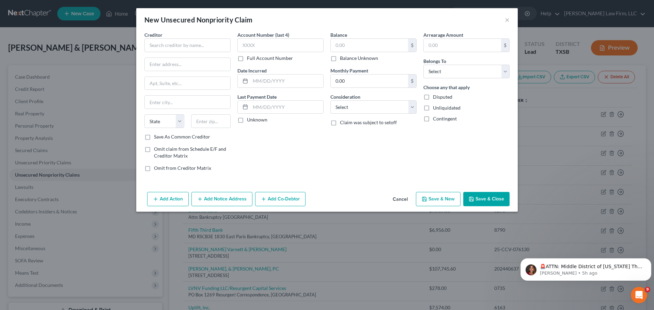
click at [405, 196] on button "Cancel" at bounding box center [400, 200] width 26 height 14
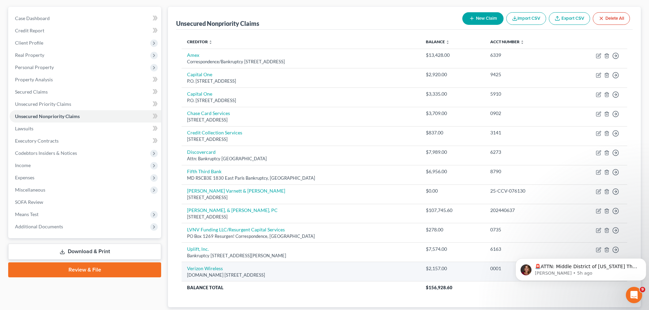
scroll to position [69, 0]
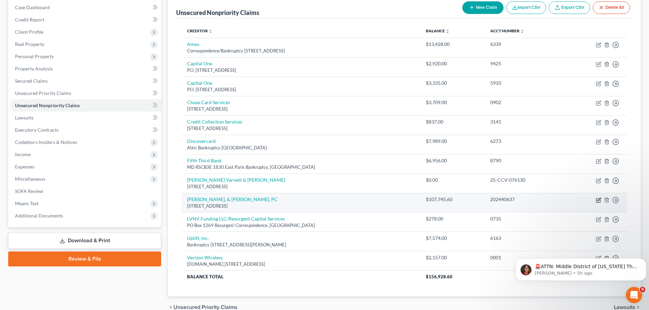
click at [598, 198] on icon "button" at bounding box center [598, 200] width 5 height 5
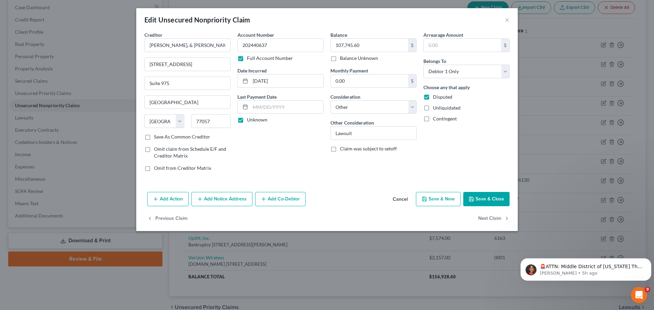
click at [485, 196] on button "Save & Close" at bounding box center [486, 199] width 46 height 14
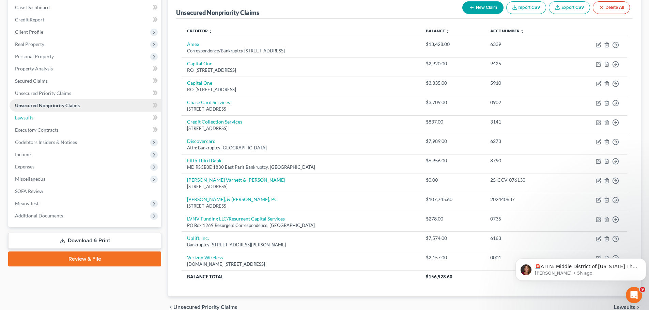
click at [29, 117] on span "Lawsuits" at bounding box center [24, 118] width 18 height 6
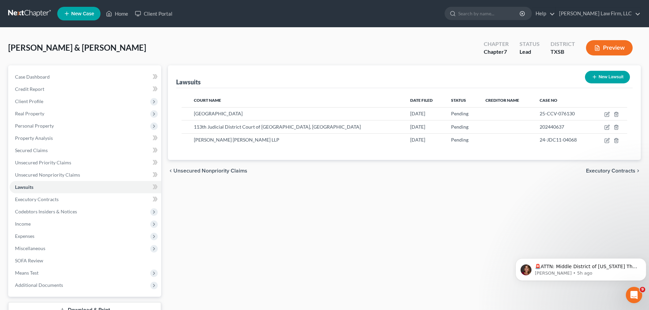
click at [614, 79] on button "New Lawsuit" at bounding box center [607, 77] width 45 height 13
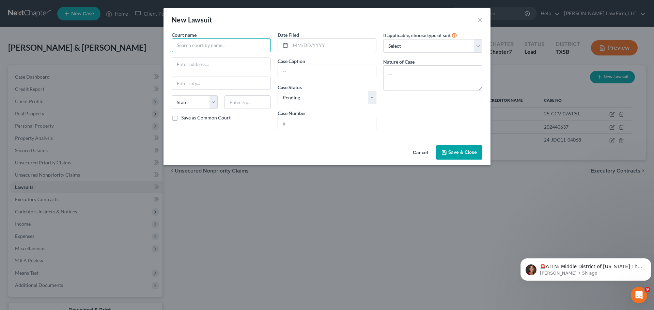
click at [190, 46] on input "text" at bounding box center [221, 45] width 99 height 14
click at [316, 123] on input "text" at bounding box center [327, 123] width 98 height 13
click at [336, 72] on input "text" at bounding box center [327, 71] width 98 height 13
click at [340, 47] on input "text" at bounding box center [334, 45] width 86 height 13
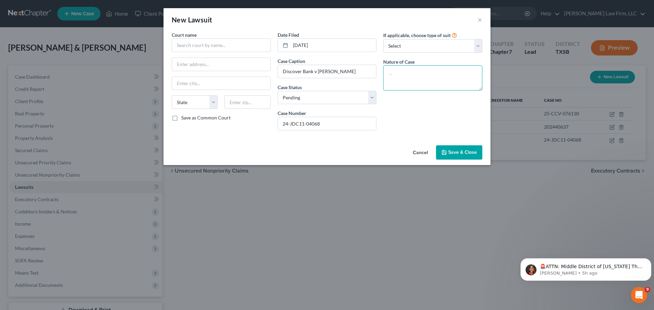
click at [421, 69] on textarea at bounding box center [432, 77] width 99 height 25
click at [231, 48] on input "text" at bounding box center [221, 45] width 99 height 14
click at [243, 67] on input "text" at bounding box center [221, 64] width 98 height 13
click at [459, 153] on span "Save & Close" at bounding box center [462, 153] width 29 height 6
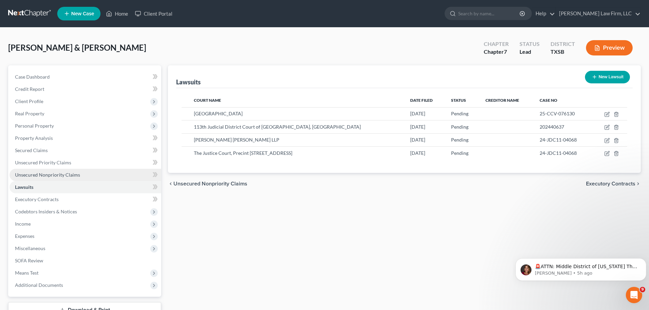
click at [58, 174] on span "Unsecured Nonpriority Claims" at bounding box center [47, 175] width 65 height 6
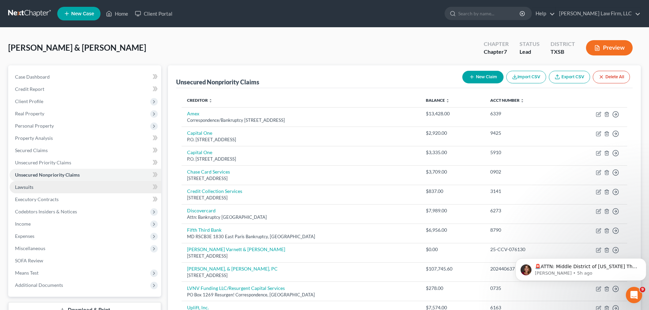
click at [35, 185] on link "Lawsuits" at bounding box center [86, 187] width 152 height 12
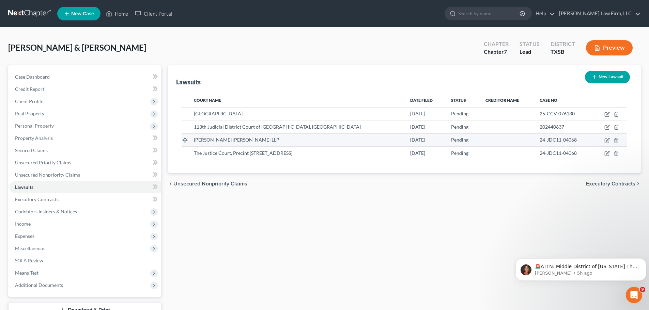
click at [609, 144] on td at bounding box center [610, 140] width 34 height 13
click at [608, 141] on icon "button" at bounding box center [606, 140] width 5 height 5
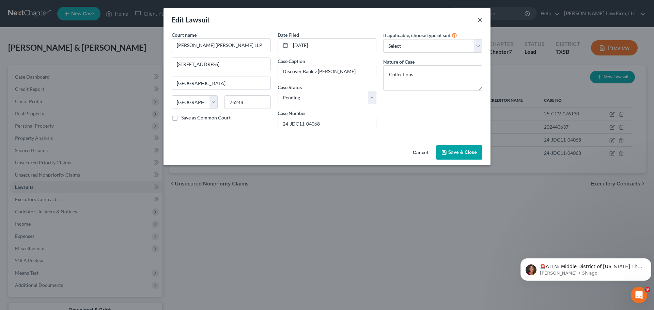
click at [479, 22] on button "×" at bounding box center [480, 20] width 5 height 8
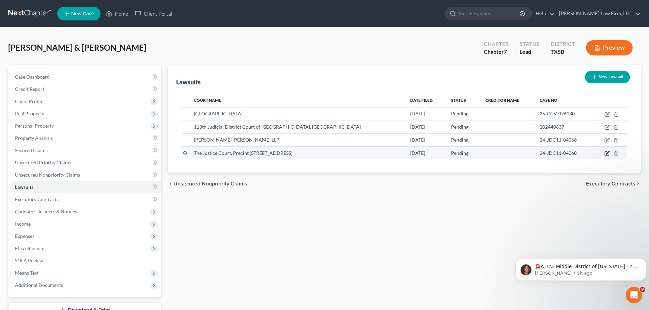
click at [604, 153] on icon "button" at bounding box center [606, 153] width 5 height 5
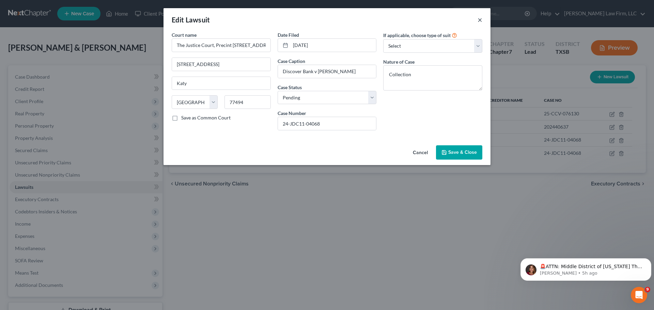
click at [480, 18] on button "×" at bounding box center [480, 20] width 5 height 8
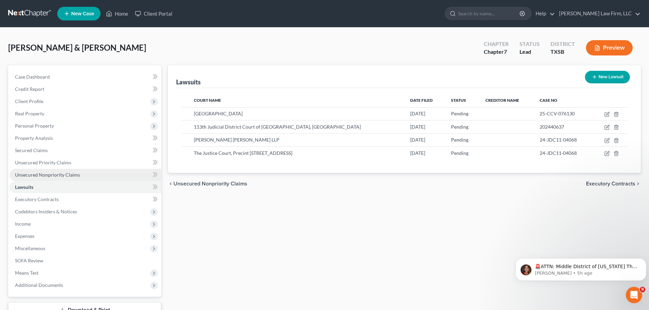
click at [60, 174] on span "Unsecured Nonpriority Claims" at bounding box center [47, 175] width 65 height 6
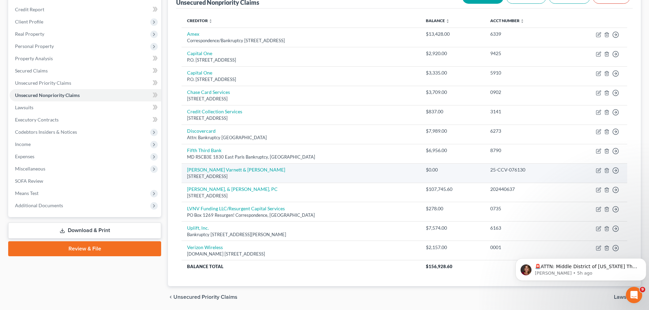
scroll to position [104, 0]
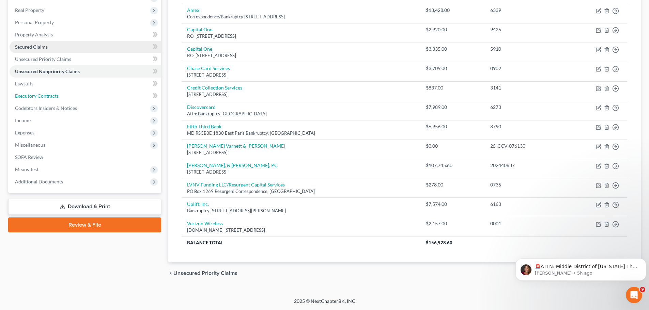
click at [53, 95] on span "Executory Contracts" at bounding box center [37, 96] width 44 height 6
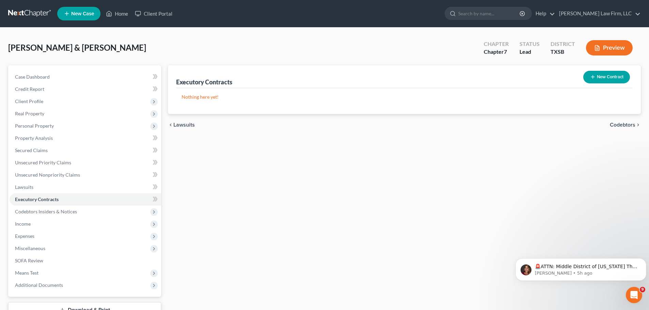
click at [608, 78] on button "New Contract" at bounding box center [606, 77] width 47 height 13
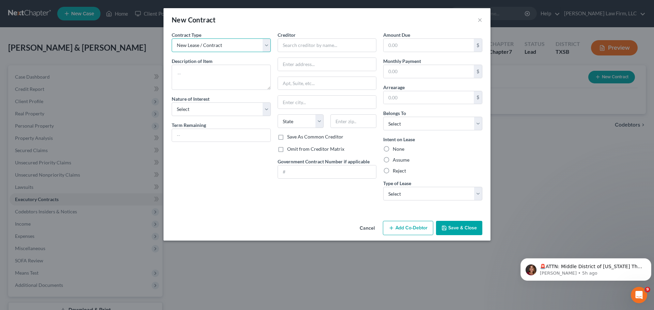
click at [247, 43] on select "New Lease / Contract New Timeshare" at bounding box center [221, 45] width 99 height 14
click at [172, 38] on select "New Lease / Contract New Timeshare" at bounding box center [221, 45] width 99 height 14
click at [305, 46] on input "text" at bounding box center [327, 45] width 99 height 14
click at [323, 61] on input "text" at bounding box center [327, 64] width 98 height 13
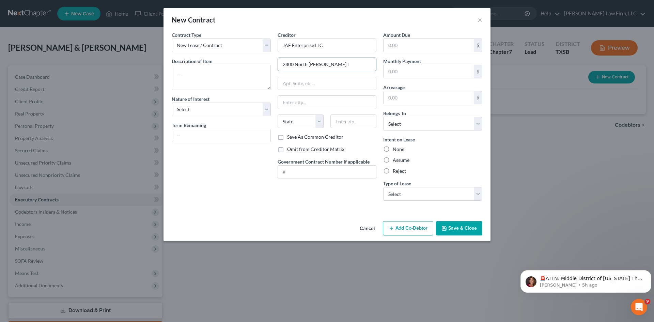
click at [327, 64] on input "2800 North [PERSON_NAME] l" at bounding box center [327, 64] width 98 height 13
click at [307, 81] on input "text" at bounding box center [327, 83] width 98 height 13
drag, startPoint x: 306, startPoint y: 106, endPoint x: 296, endPoint y: 93, distance: 16.0
click at [306, 106] on input "text" at bounding box center [327, 102] width 98 height 13
click at [278, 82] on input "102" at bounding box center [327, 83] width 98 height 13
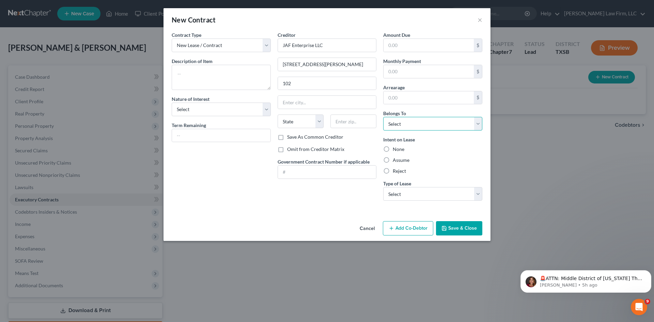
click at [443, 128] on select "Select Debtor 1 Only Debtor 2 Only Debtor 1 And Debtor 2 Only At Least One Of T…" at bounding box center [432, 124] width 99 height 14
click at [383, 117] on select "Select Debtor 1 Only Debtor 2 Only Debtor 1 And Debtor 2 Only At Least One Of T…" at bounding box center [432, 124] width 99 height 14
click at [207, 74] on textarea at bounding box center [221, 77] width 99 height 25
drag, startPoint x: 352, startPoint y: 45, endPoint x: 223, endPoint y: 53, distance: 129.0
click at [223, 53] on div "Contract Type New Lease / Contract New Timeshare Description of non-residential…" at bounding box center [326, 118] width 317 height 175
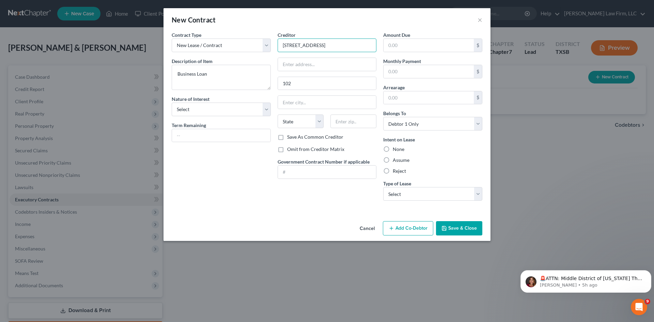
drag, startPoint x: 269, startPoint y: 53, endPoint x: 238, endPoint y: 56, distance: 30.8
click at [238, 56] on div "Contract Type New Lease / Contract New Timeshare Description of non-residential…" at bounding box center [326, 118] width 317 height 175
click at [327, 65] on input "text" at bounding box center [327, 64] width 98 height 13
click at [362, 142] on div "Creditor * CIT Direct Capital [GEOGRAPHIC_DATA] [US_STATE][GEOGRAPHIC_DATA] AZ …" at bounding box center [327, 118] width 106 height 175
click at [409, 73] on input "text" at bounding box center [429, 71] width 90 height 13
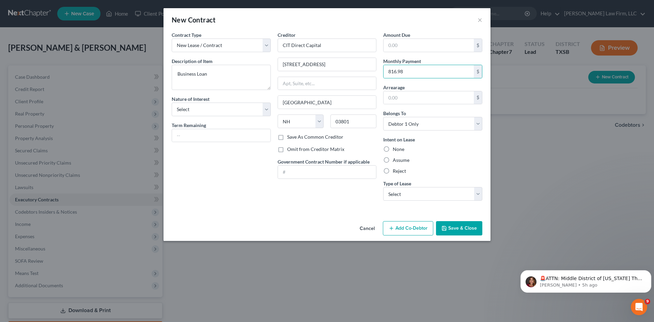
click at [466, 170] on div "Reject" at bounding box center [432, 171] width 99 height 7
click at [234, 133] on input "text" at bounding box center [221, 135] width 98 height 13
click at [468, 229] on button "Save & Close" at bounding box center [459, 228] width 46 height 14
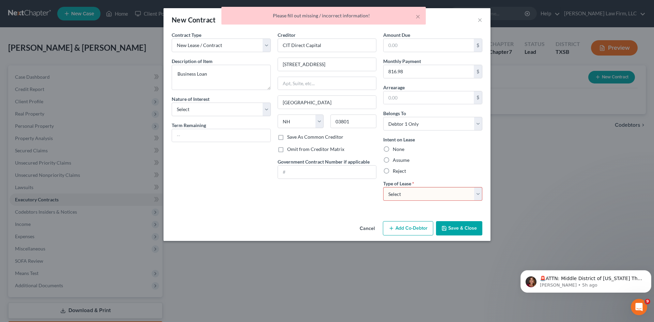
click at [432, 193] on select "Select Real Estate Car Other" at bounding box center [432, 194] width 99 height 14
click at [383, 187] on select "Select Real Estate Car Other" at bounding box center [432, 194] width 99 height 14
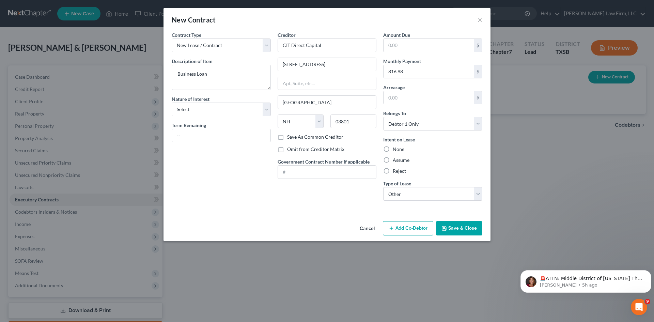
click at [450, 230] on button "Save & Close" at bounding box center [459, 228] width 46 height 14
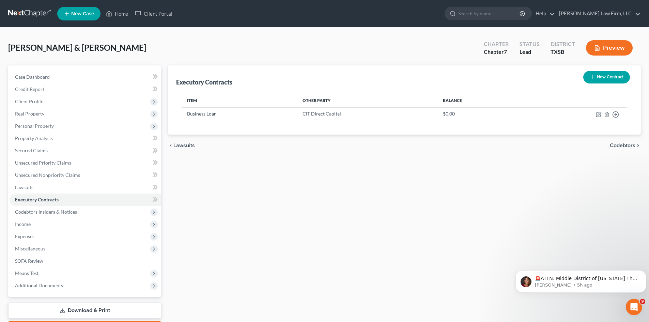
click at [605, 78] on button "New Contract" at bounding box center [606, 77] width 47 height 13
